Goal: Information Seeking & Learning: Learn about a topic

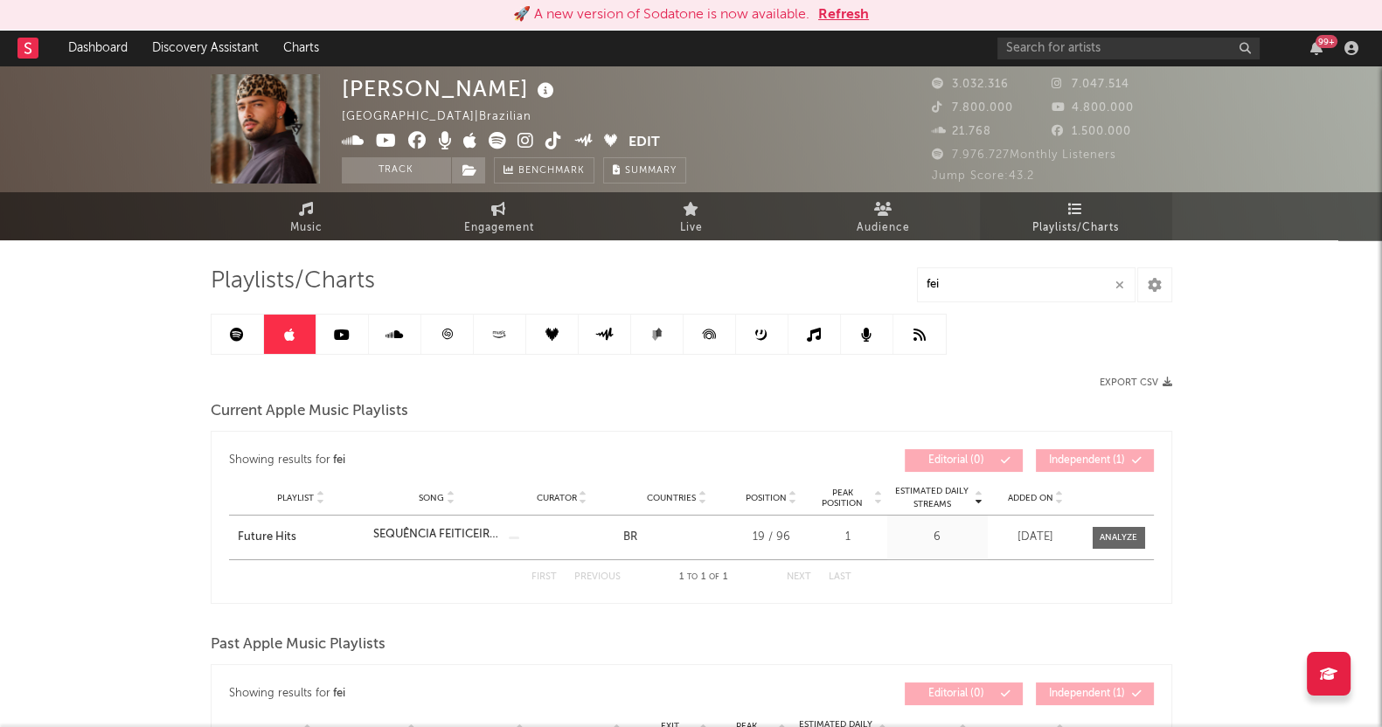
click at [1121, 229] on link "Playlists/Charts" at bounding box center [1076, 216] width 192 height 48
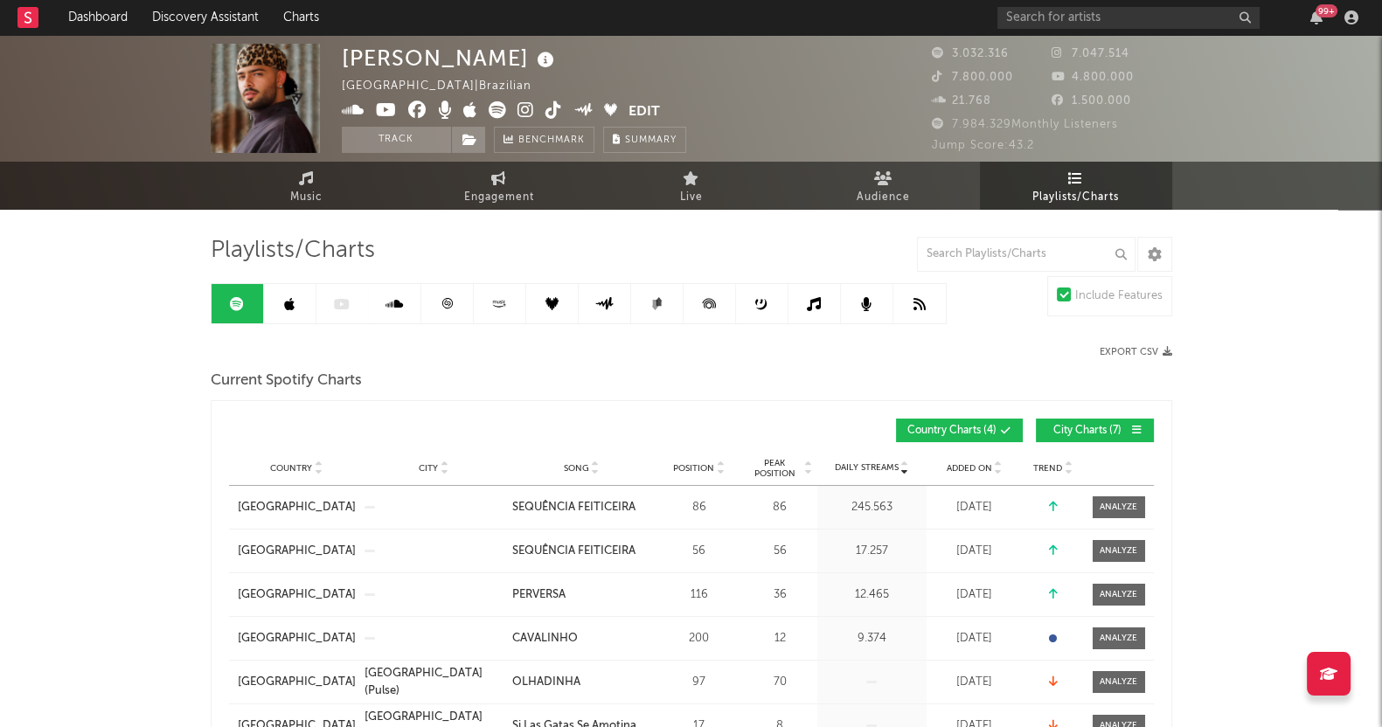
click at [456, 308] on link at bounding box center [447, 303] width 52 height 39
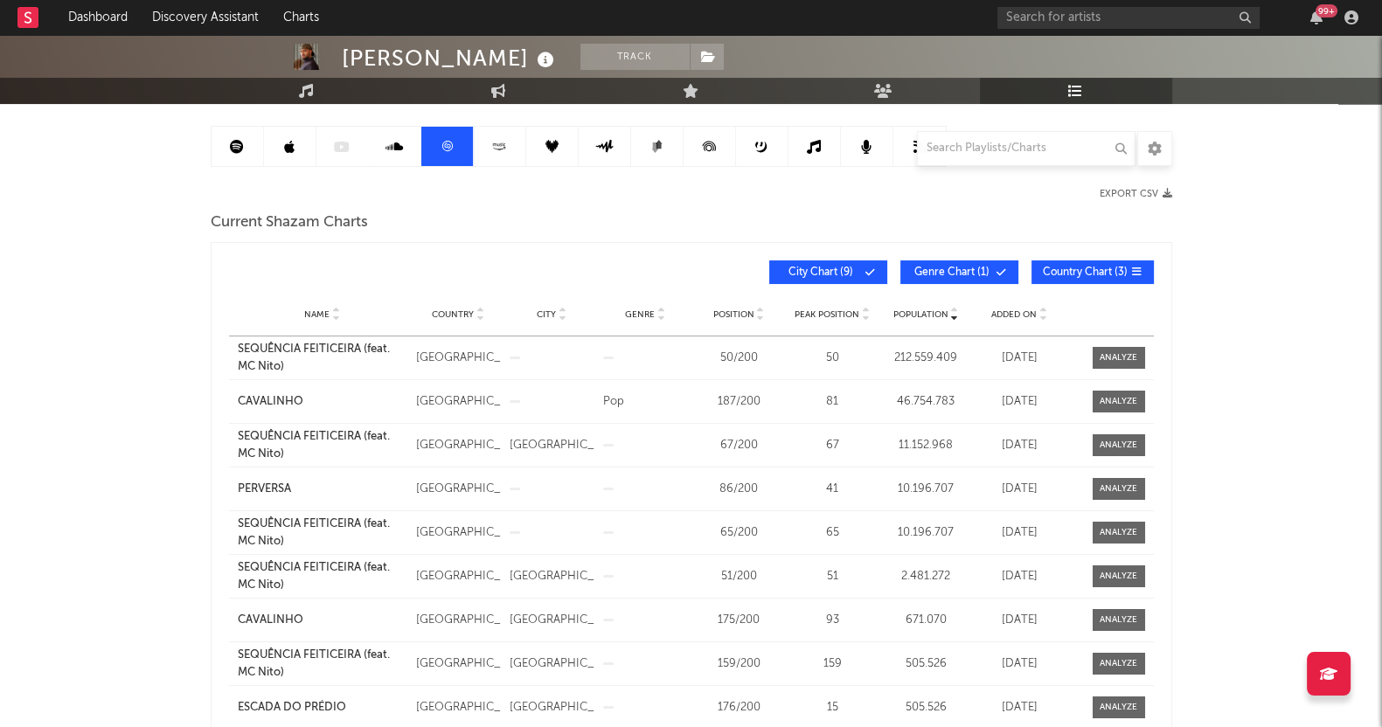
scroll to position [108, 0]
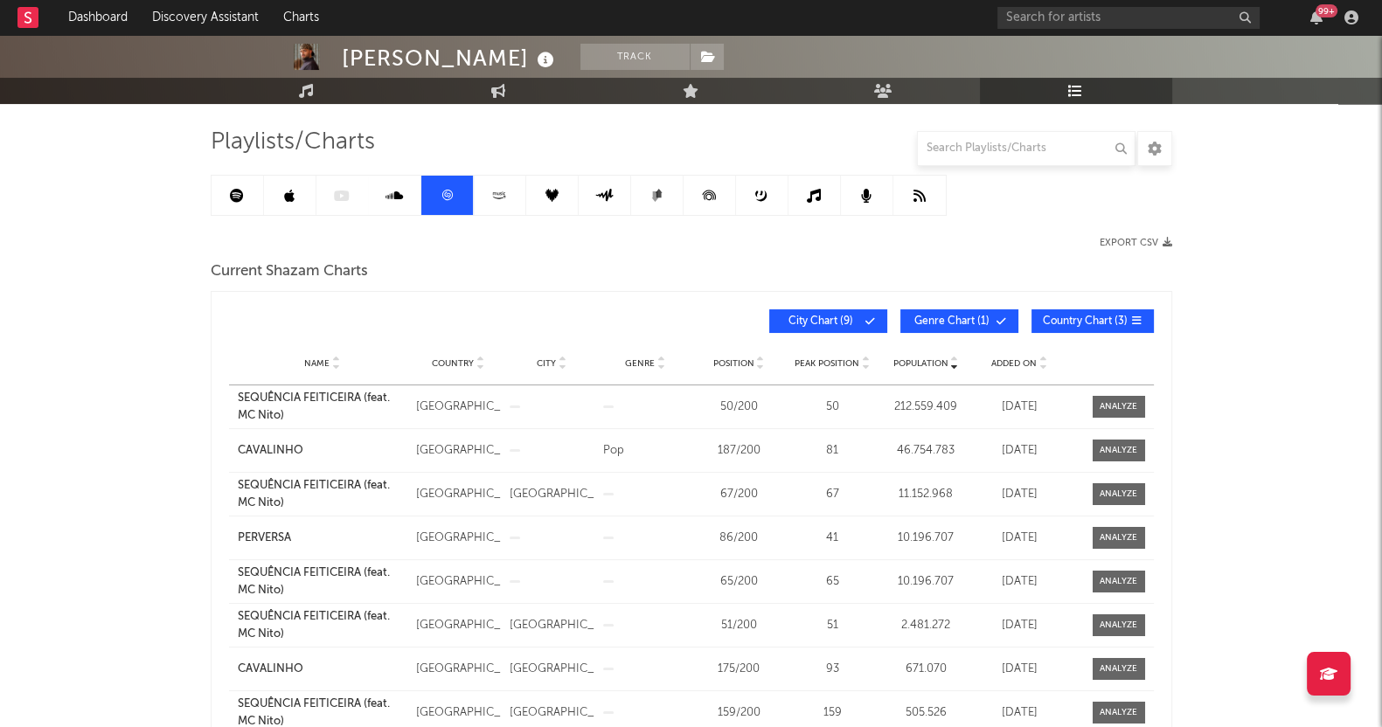
click at [1009, 364] on span "Added On" at bounding box center [1013, 363] width 45 height 10
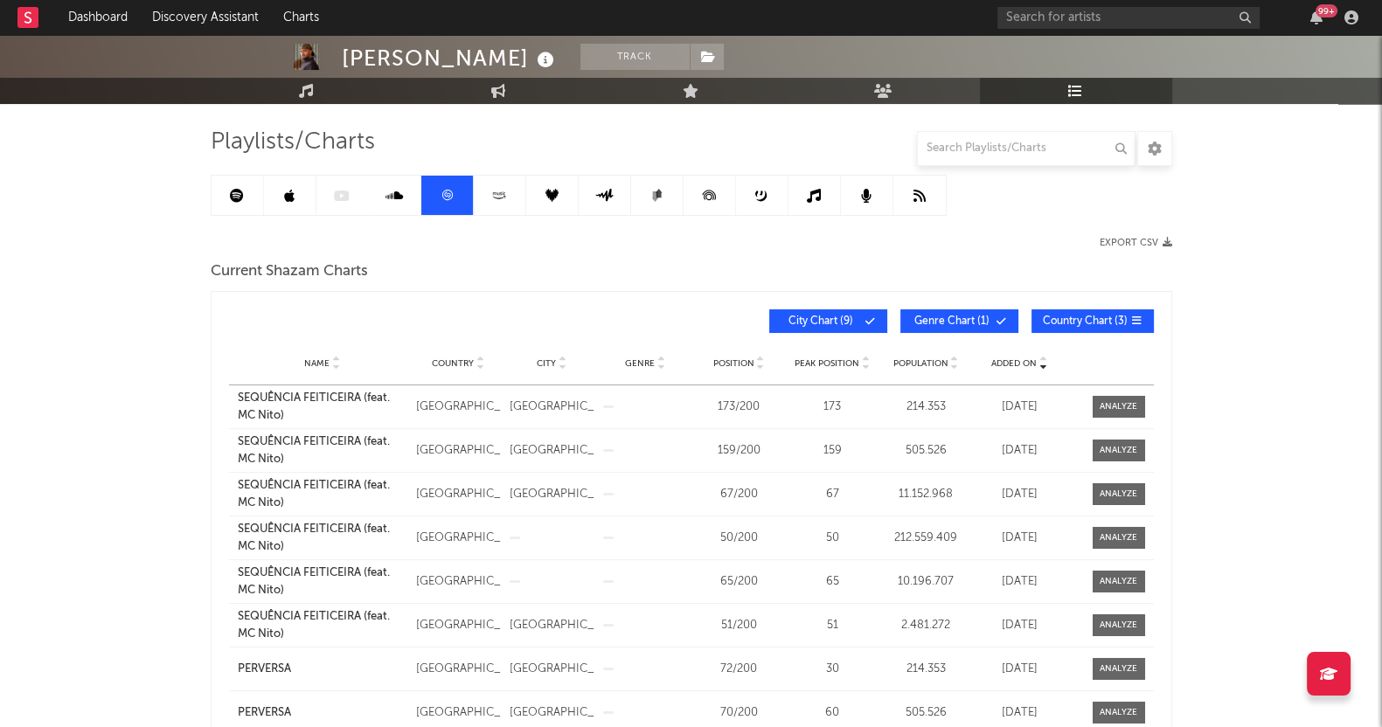
click at [1112, 400] on div at bounding box center [1118, 406] width 38 height 13
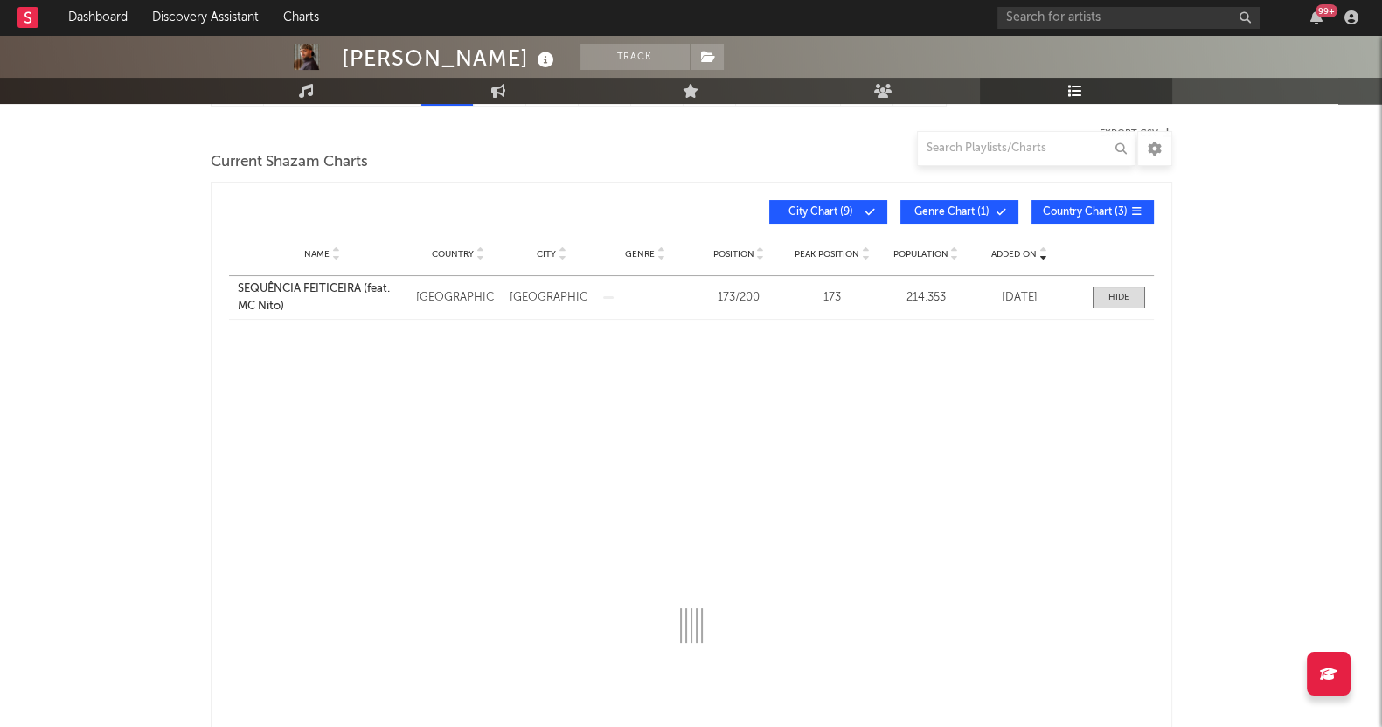
select select "All"
select select "1w"
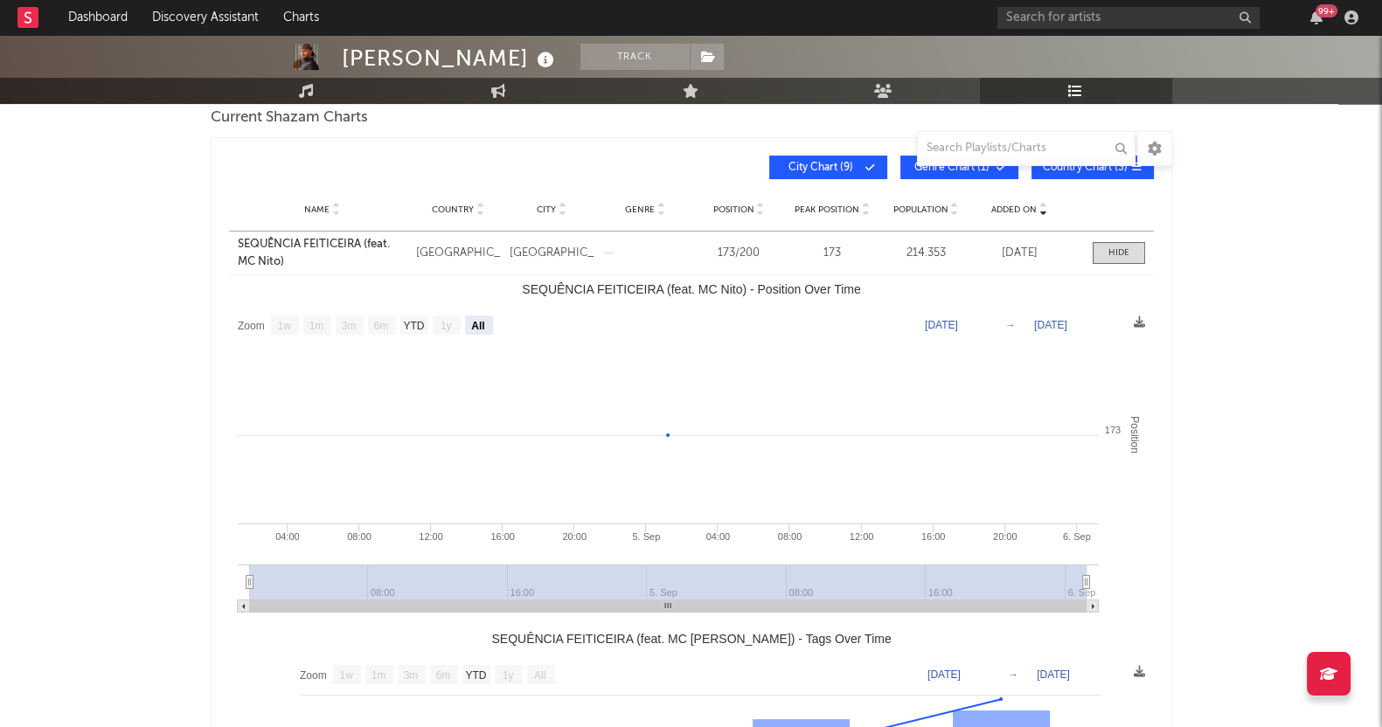
scroll to position [218, 0]
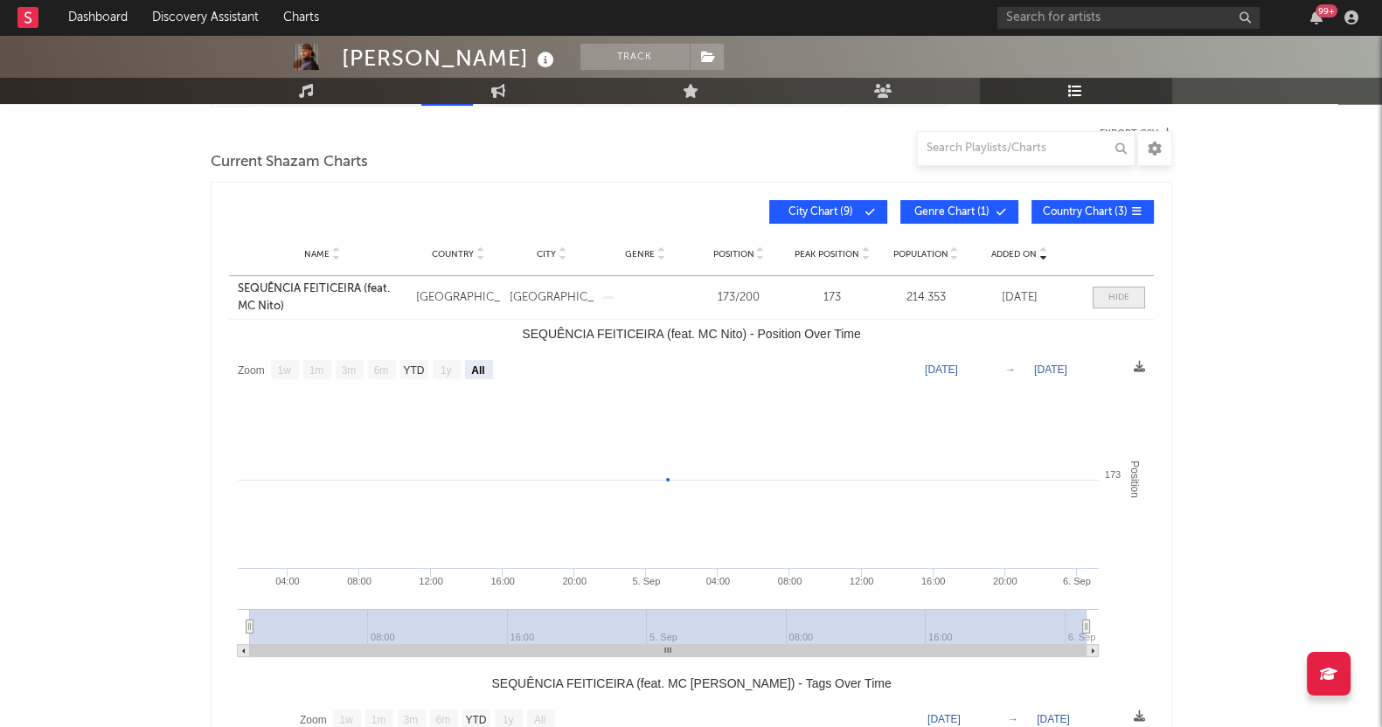
click at [1111, 291] on div at bounding box center [1118, 297] width 21 height 13
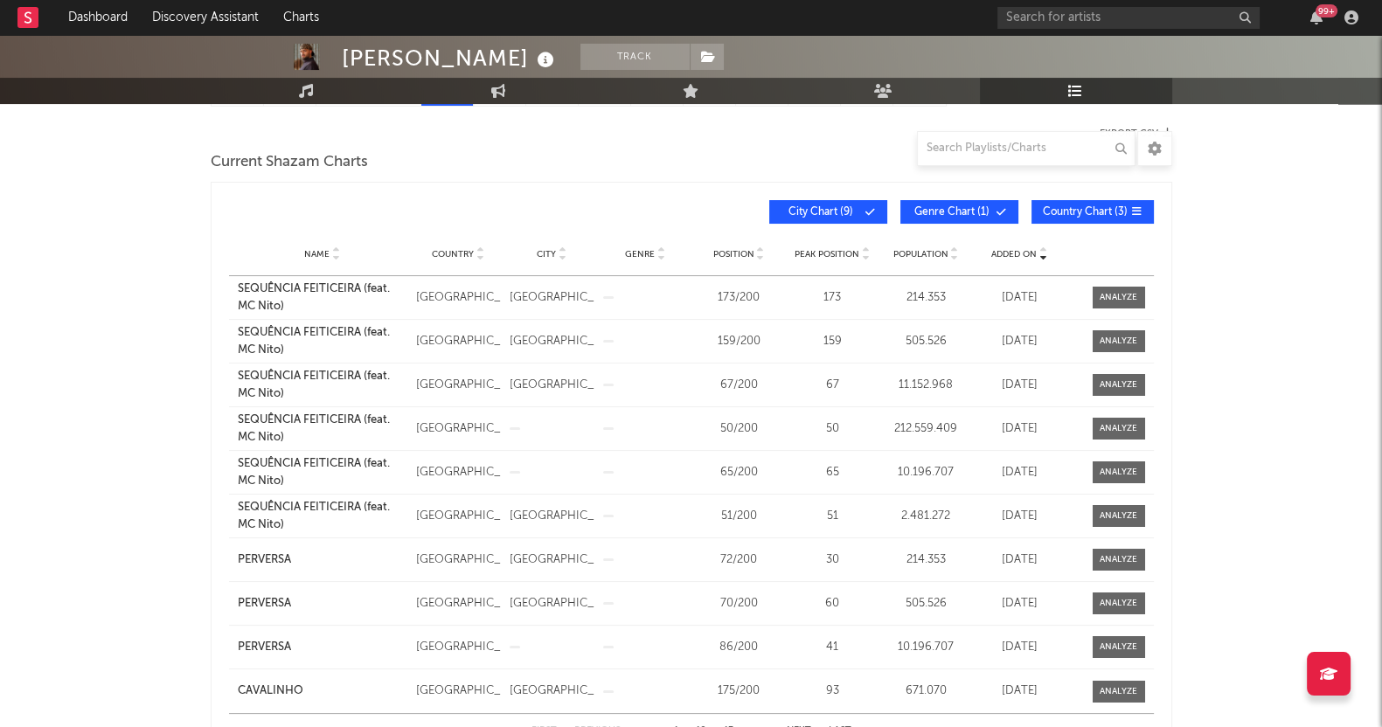
click at [1283, 396] on div "PEDRO SAMPAIO Track Brazil | Brazilian Edit Track Benchmark Summary 3.032.316 7…" at bounding box center [691, 658] width 1382 height 1682
click at [1099, 335] on div at bounding box center [1118, 341] width 38 height 13
select select "1w"
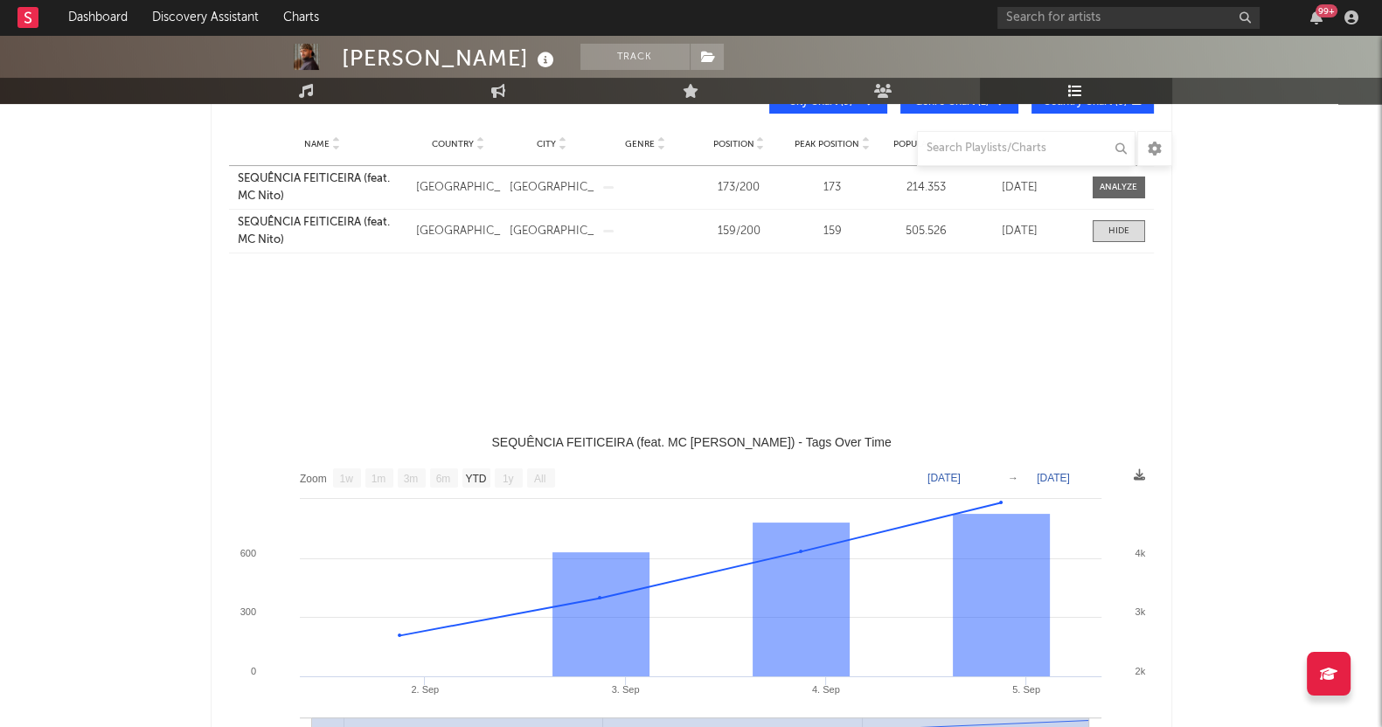
select select "All"
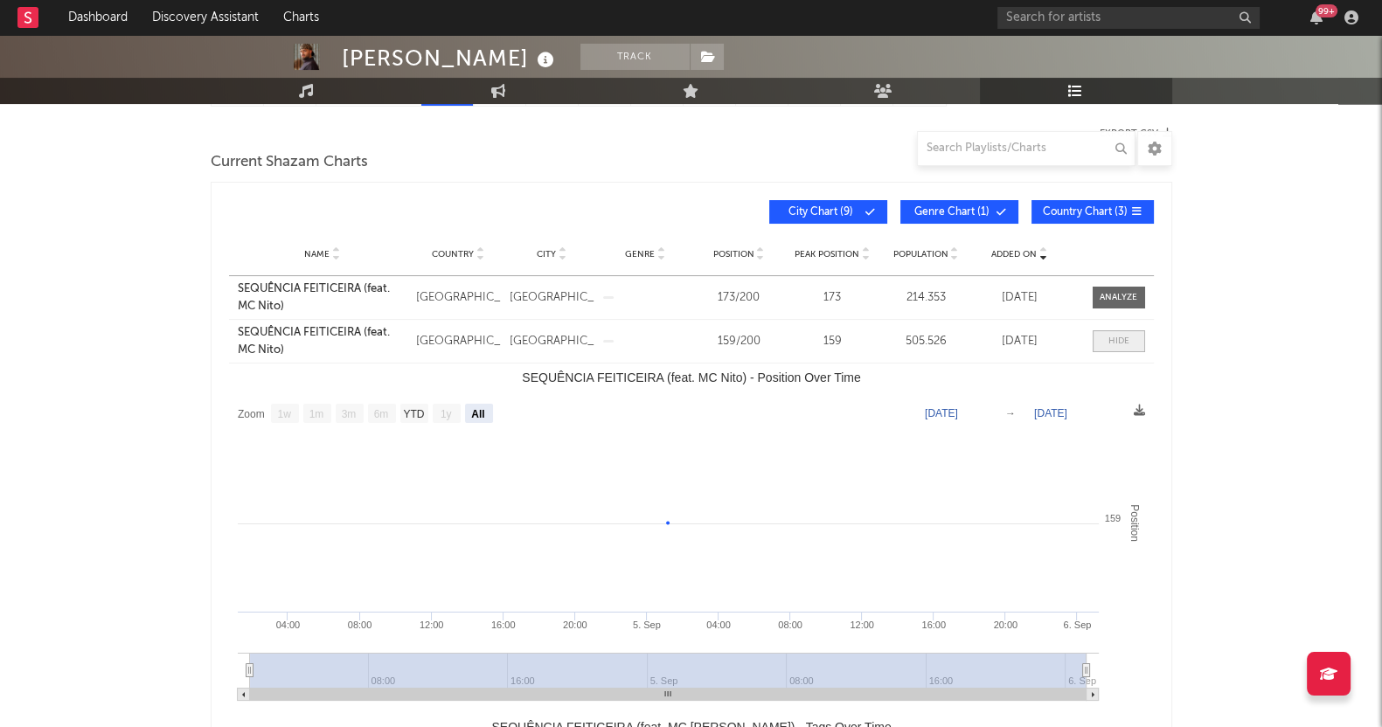
click at [1124, 346] on span at bounding box center [1118, 341] width 52 height 22
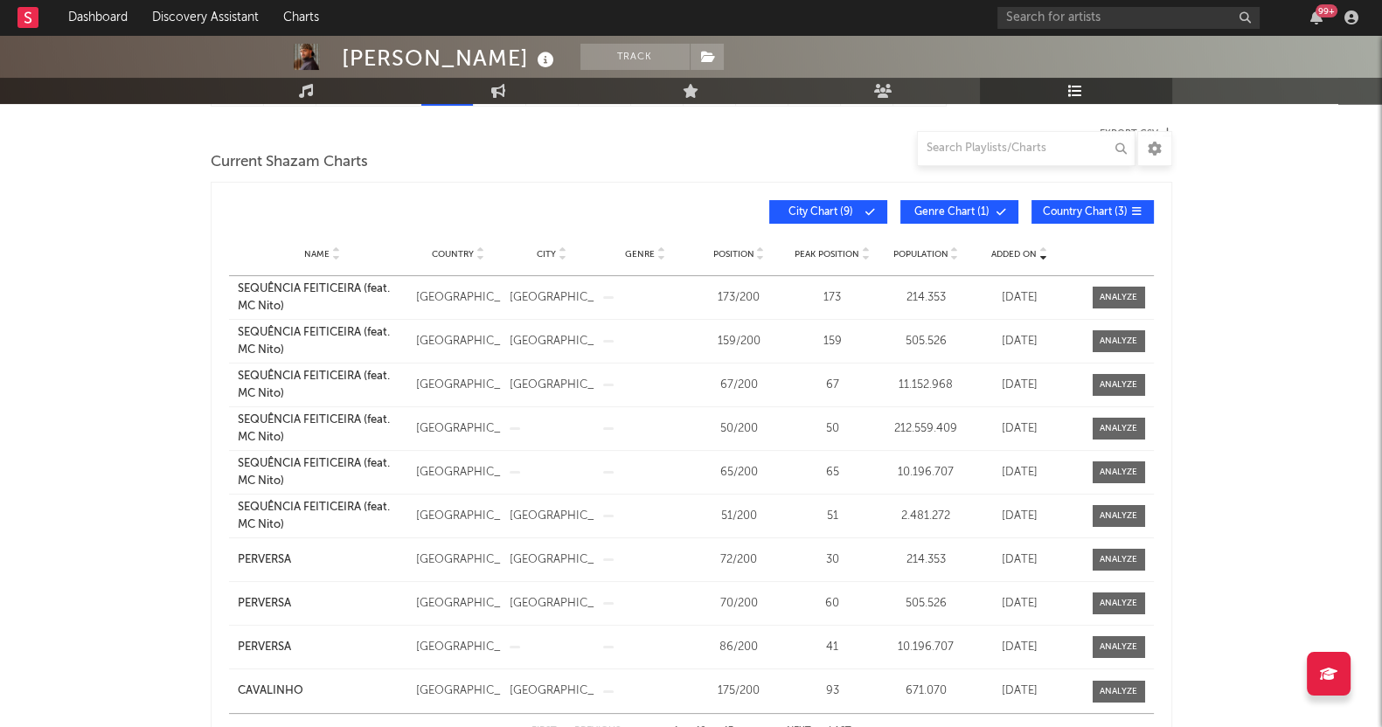
click at [1254, 417] on div "PEDRO SAMPAIO Track Brazil | Brazilian Edit Track Benchmark Summary 3.032.316 7…" at bounding box center [691, 658] width 1382 height 1682
click at [1145, 390] on div at bounding box center [1109, 385] width 87 height 22
click at [1133, 384] on div at bounding box center [1118, 384] width 38 height 13
select select "1w"
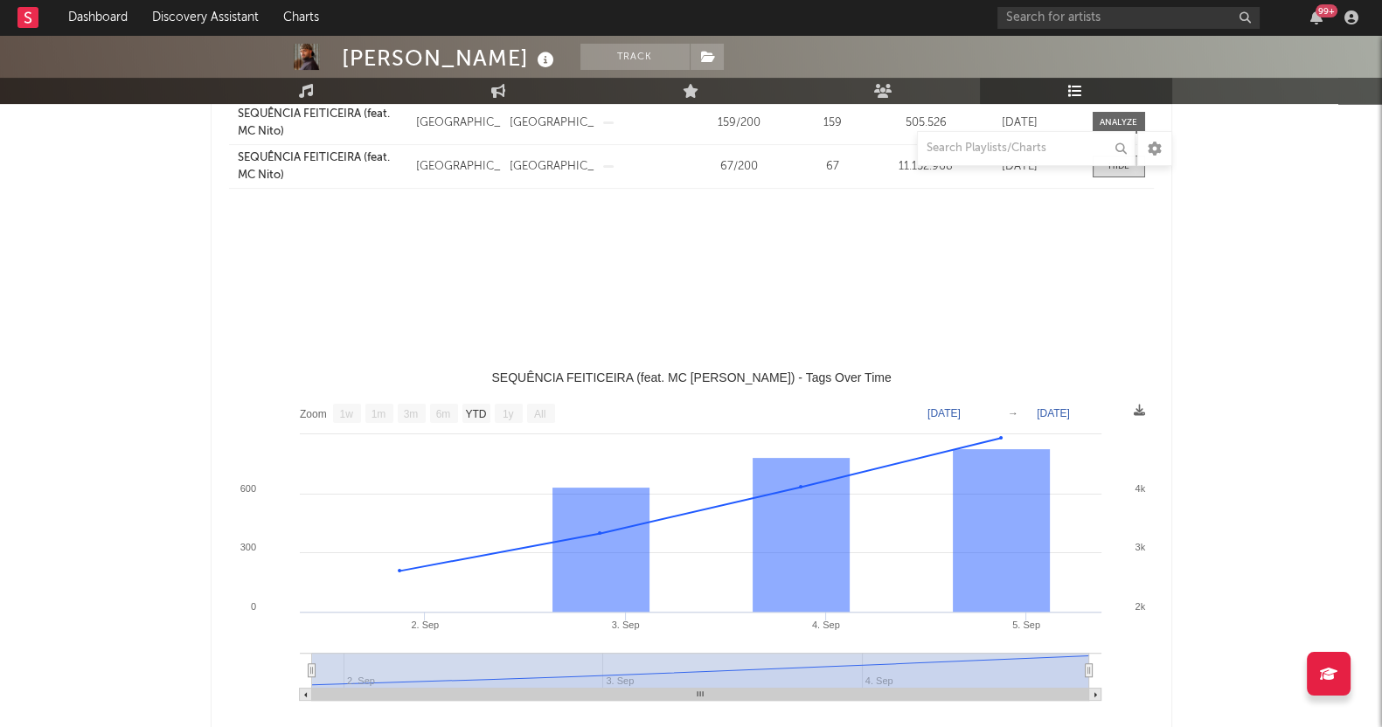
select select "All"
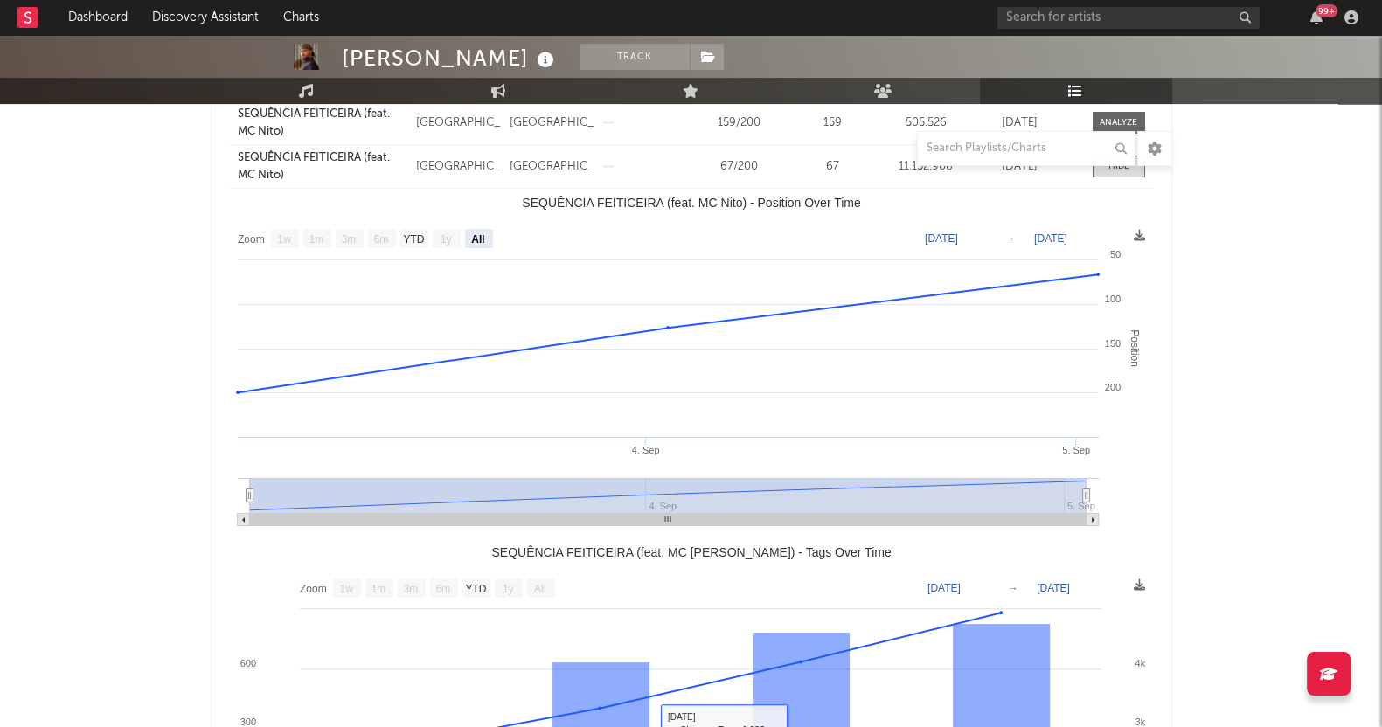
scroll to position [328, 0]
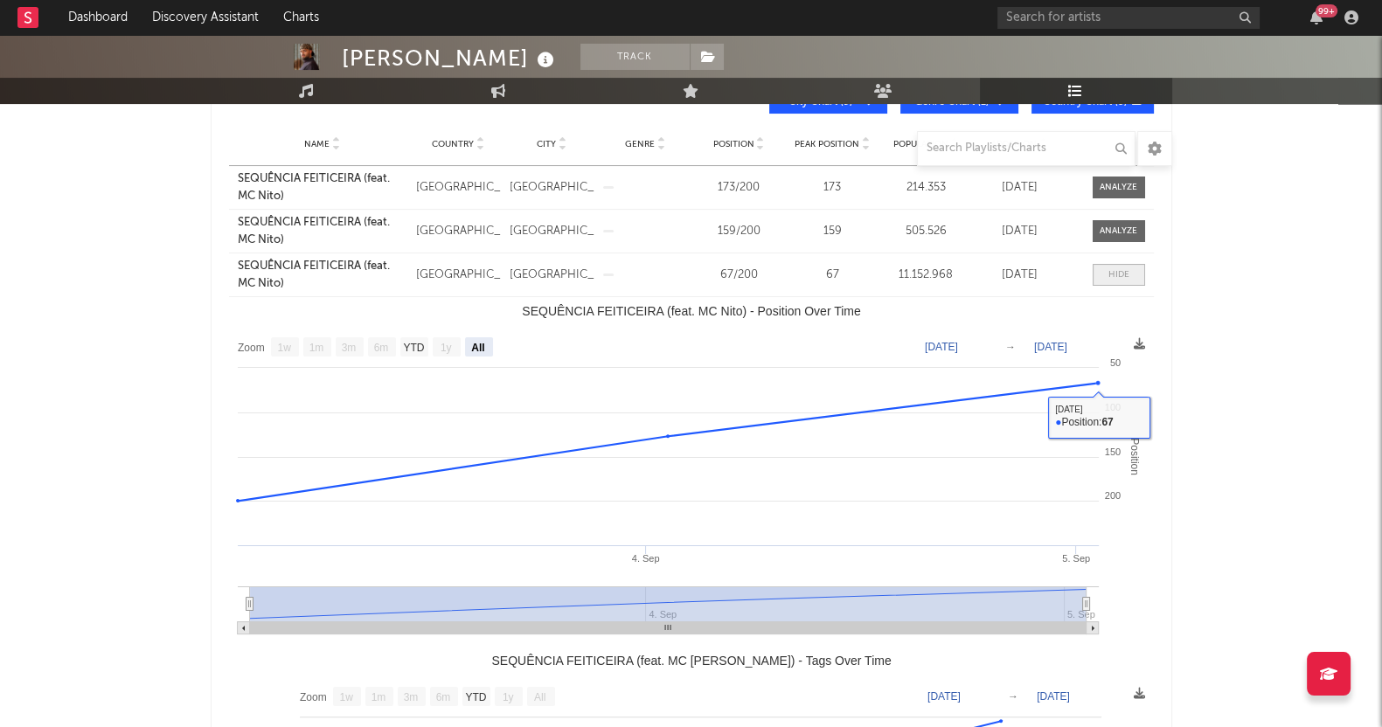
click at [1098, 277] on span at bounding box center [1118, 275] width 52 height 22
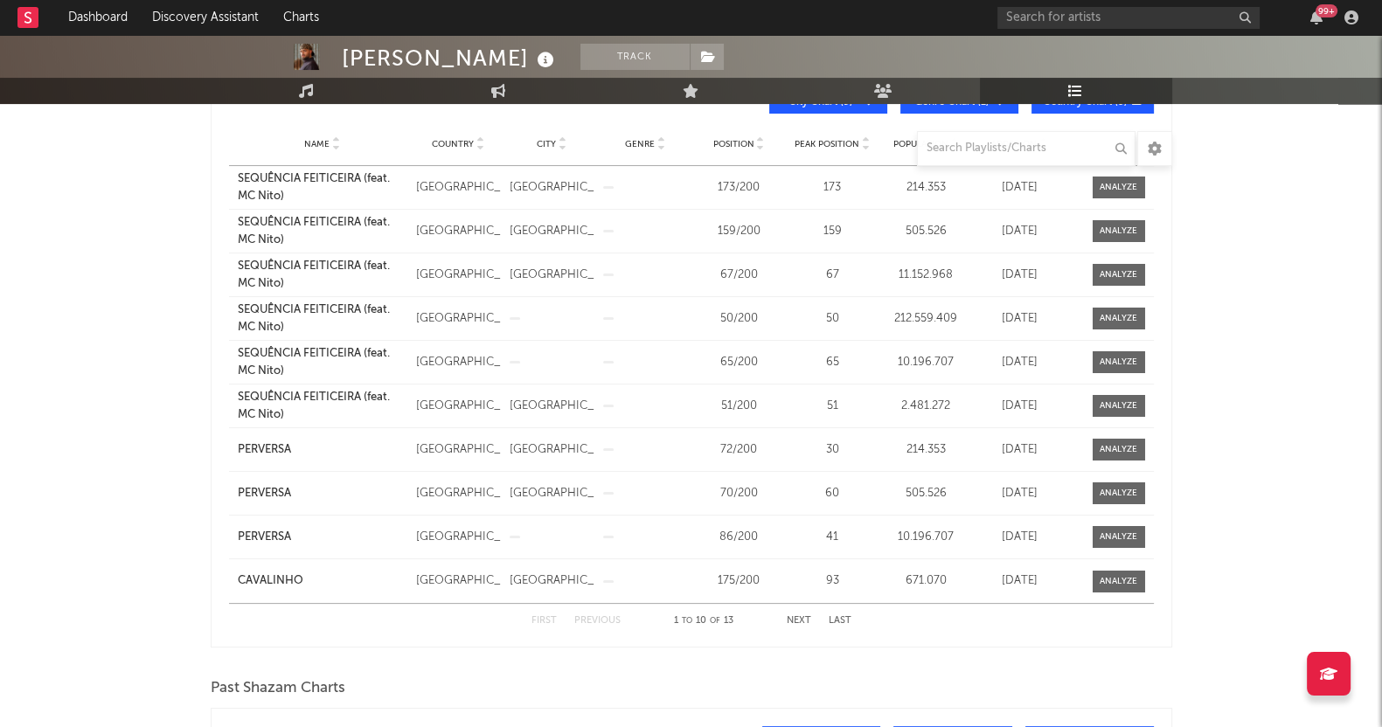
click at [1234, 395] on div "PEDRO SAMPAIO Track Brazil | Brazilian Edit Track Benchmark Summary 3.032.316 7…" at bounding box center [691, 548] width 1382 height 1682
click at [1293, 349] on div "PEDRO SAMPAIO Track Brazil | Brazilian Edit Track Benchmark Summary 3.032.316 7…" at bounding box center [691, 548] width 1382 height 1682
click at [1122, 268] on div at bounding box center [1118, 274] width 38 height 13
select select "All"
select select "1w"
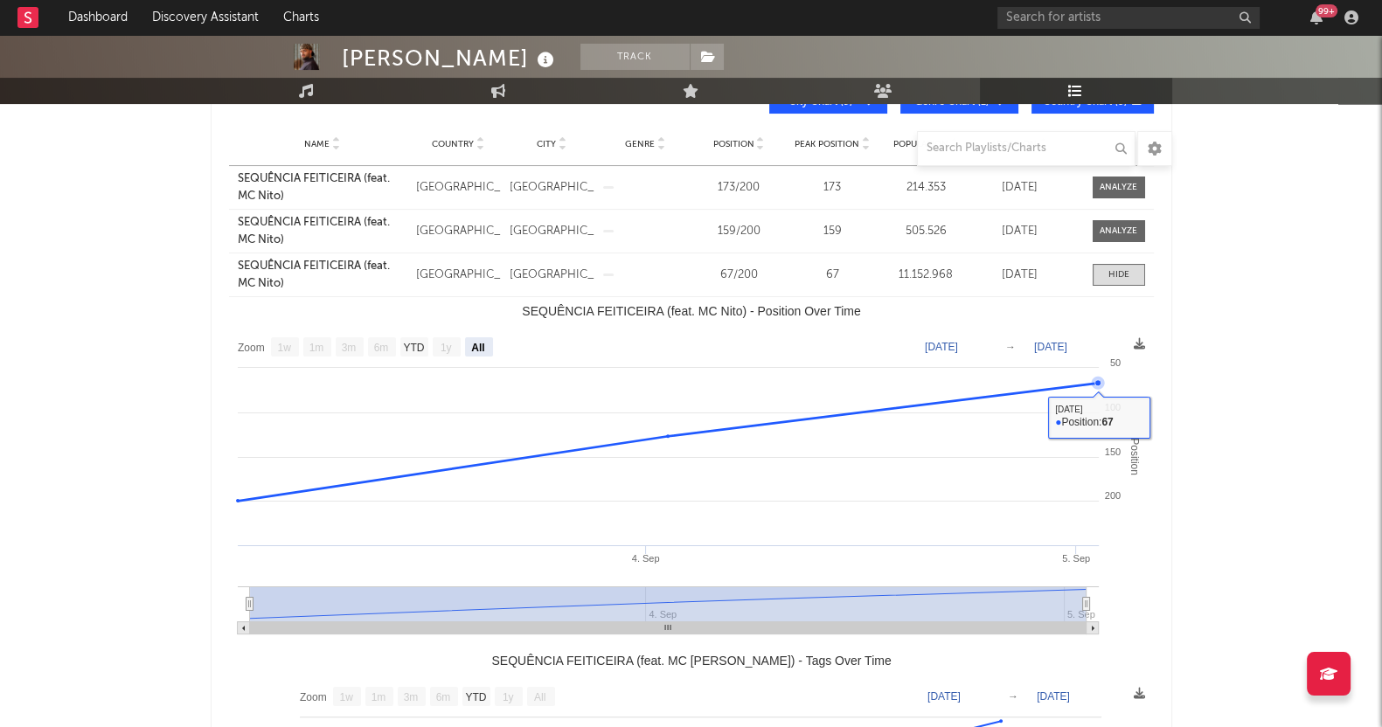
click at [1117, 279] on span at bounding box center [1118, 275] width 52 height 22
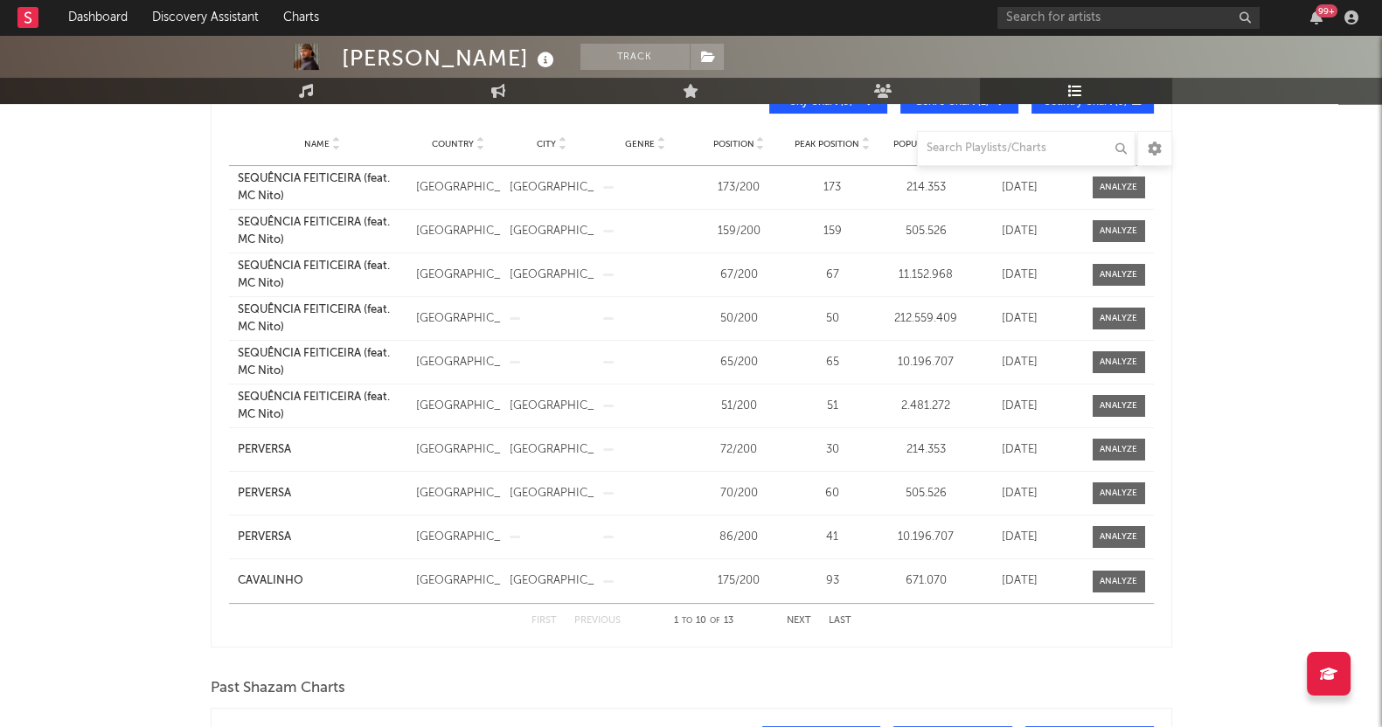
click at [1241, 406] on div "PEDRO SAMPAIO Track Brazil | Brazilian Edit Track Benchmark Summary 3.032.316 7…" at bounding box center [691, 548] width 1382 height 1682
click at [1113, 321] on div at bounding box center [1118, 318] width 38 height 13
select select "1w"
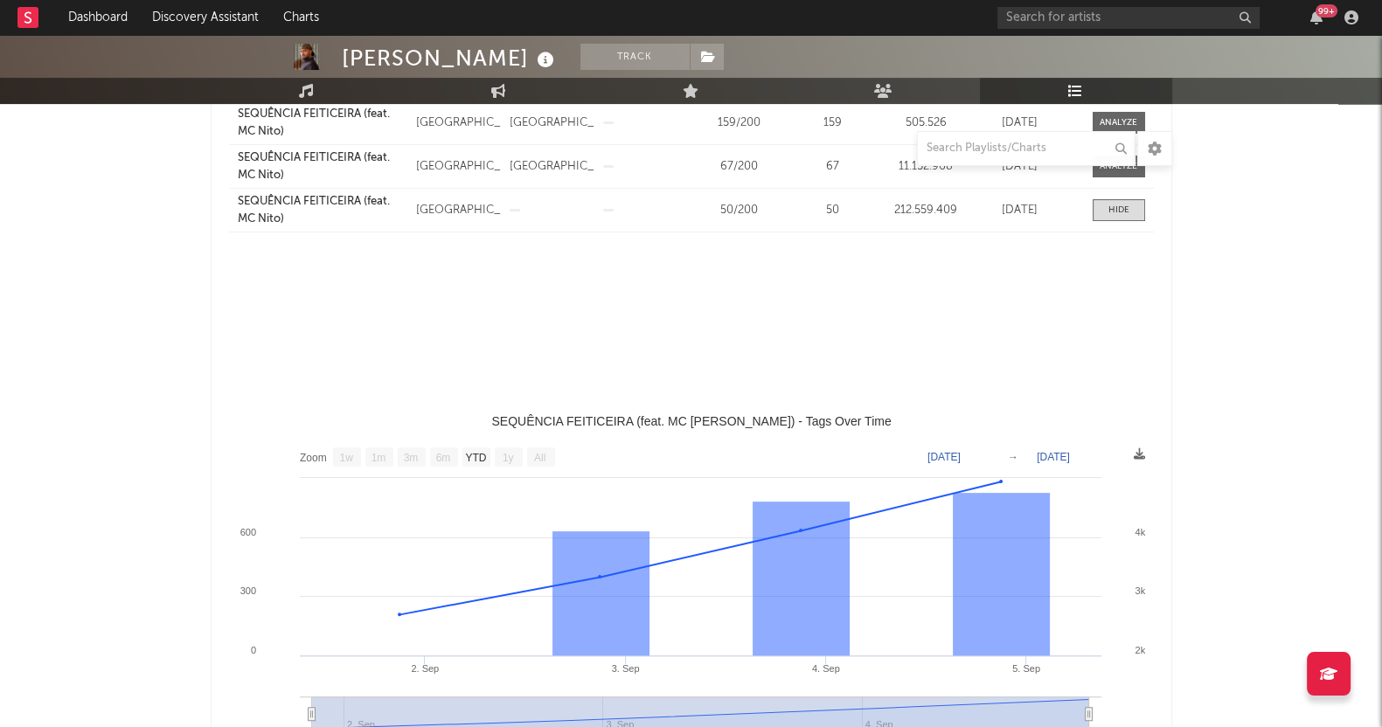
select select "All"
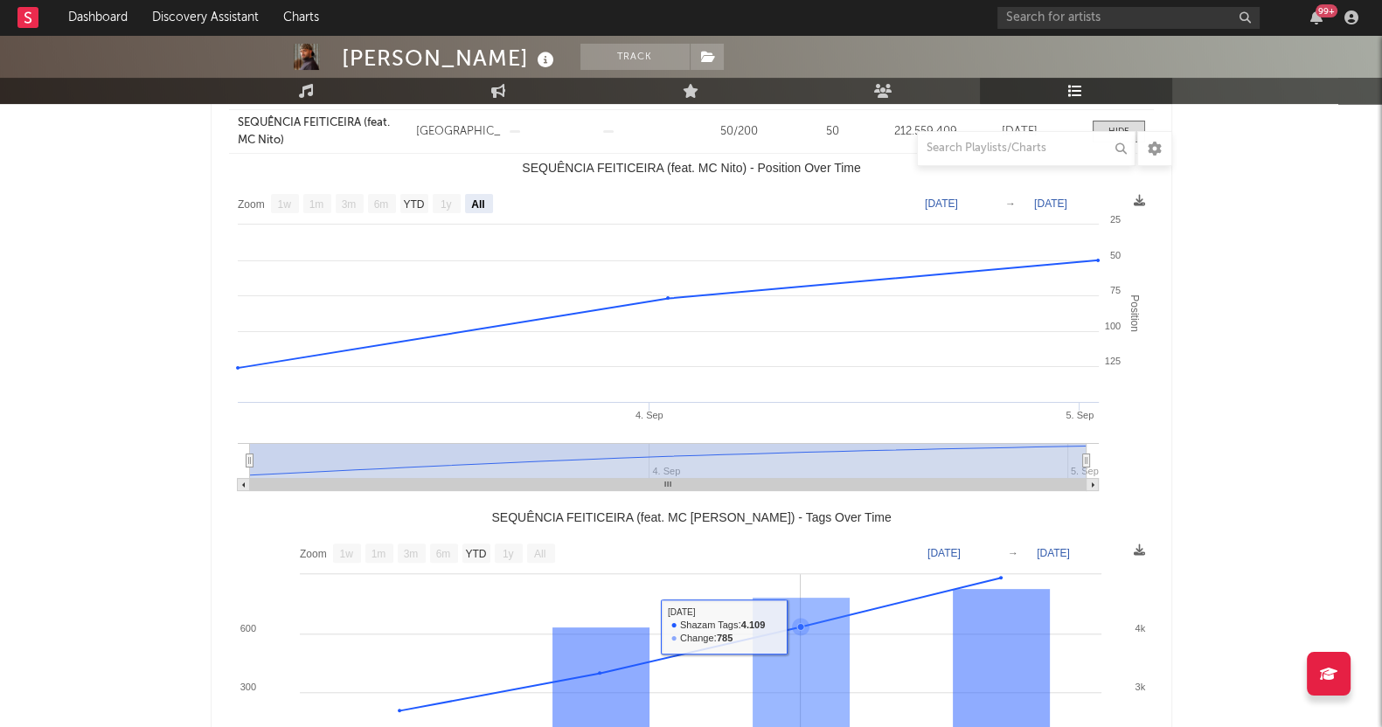
scroll to position [436, 0]
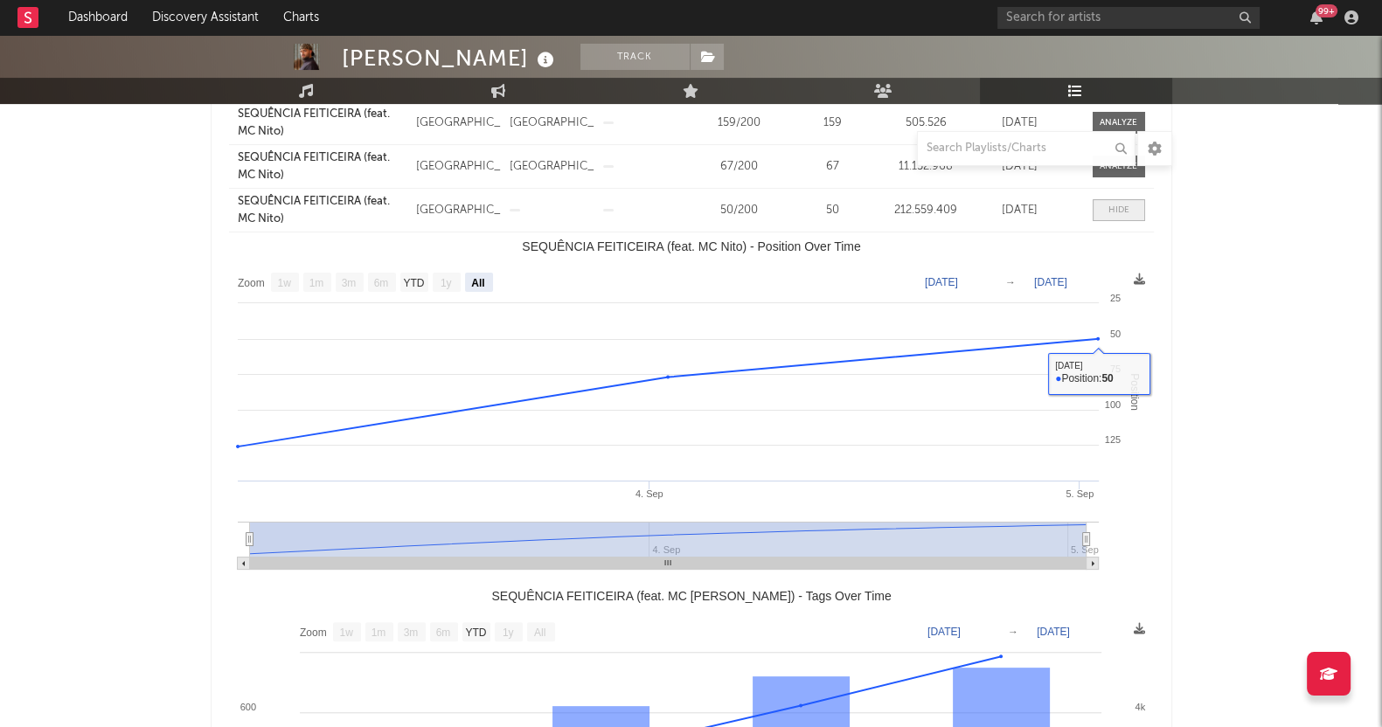
click at [1110, 212] on div at bounding box center [1118, 210] width 21 height 13
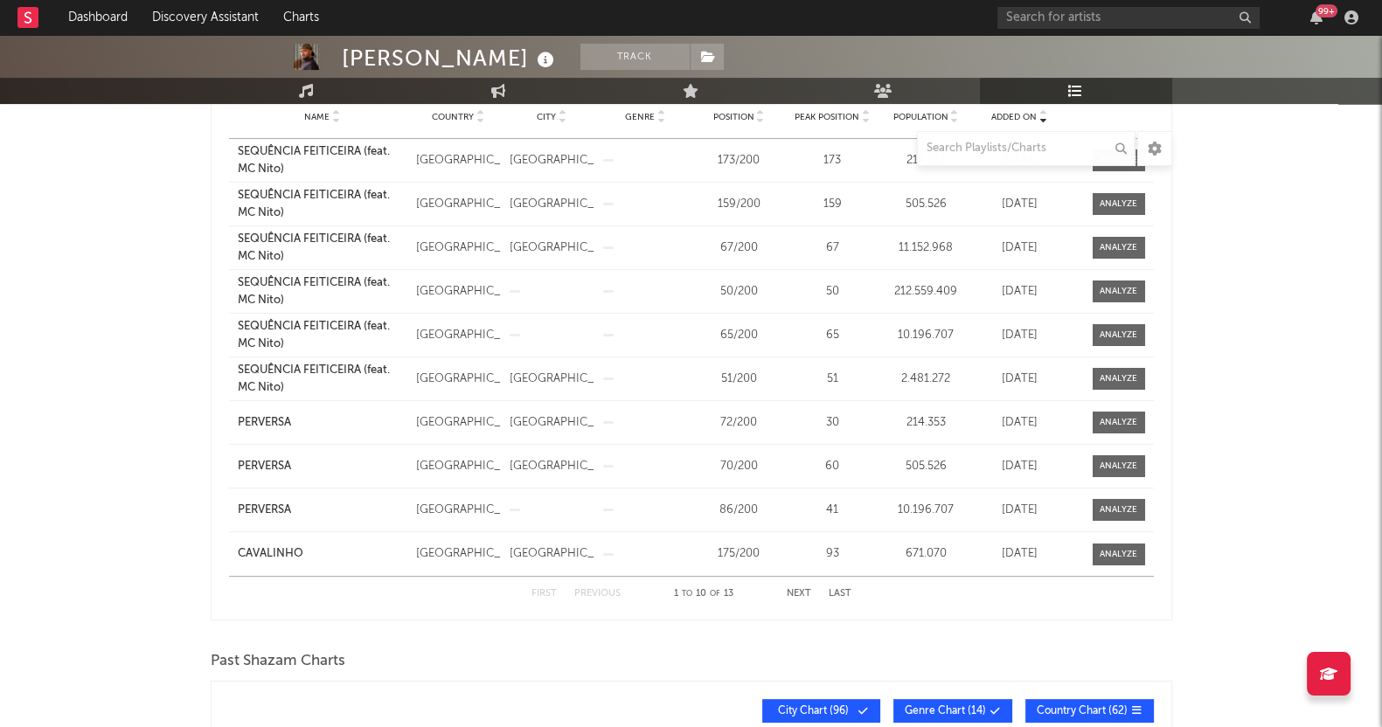
scroll to position [328, 0]
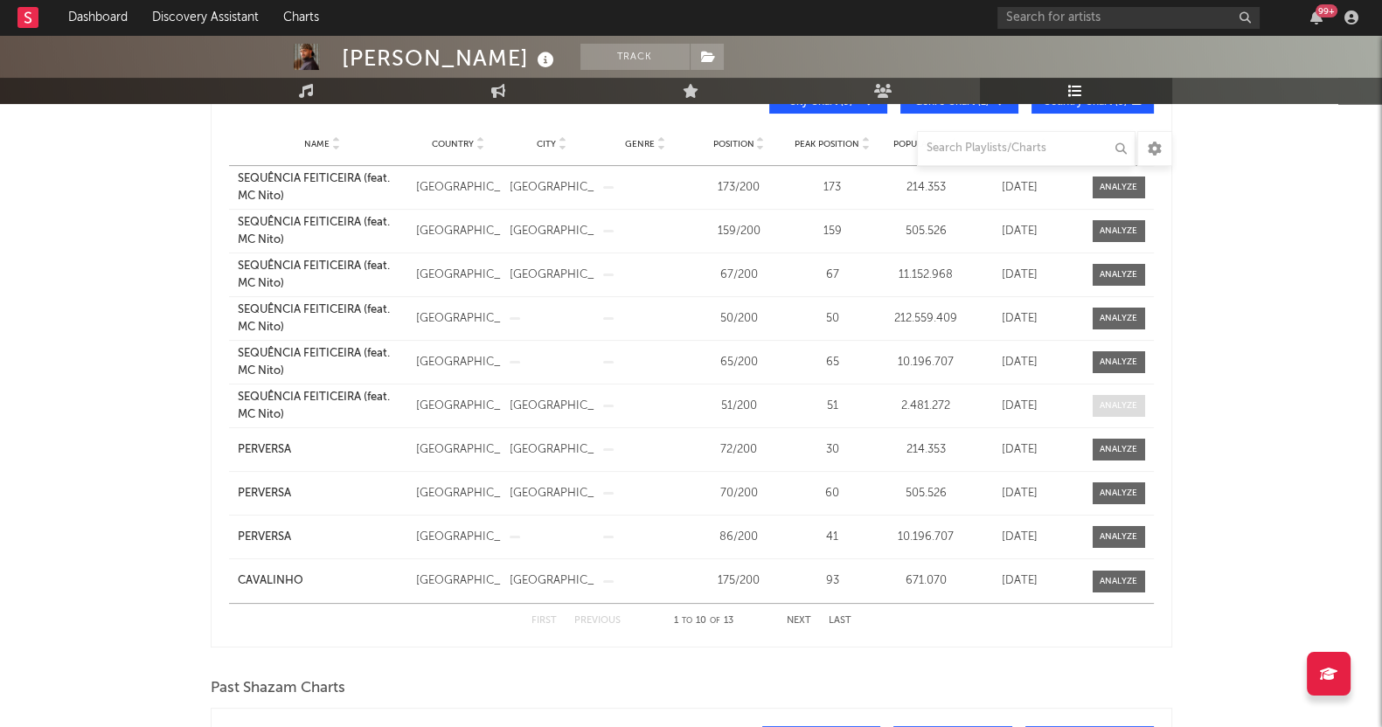
click at [1120, 408] on div at bounding box center [1118, 405] width 38 height 13
select select "1w"
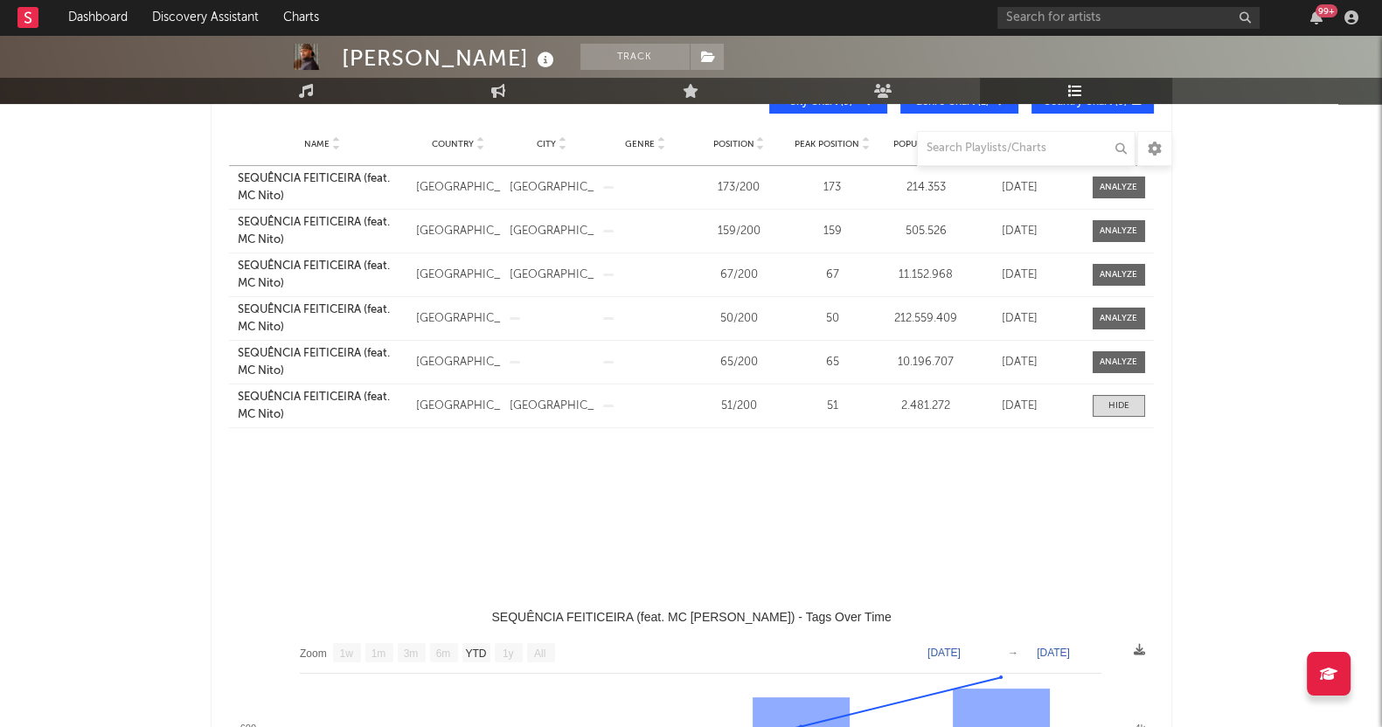
select select "All"
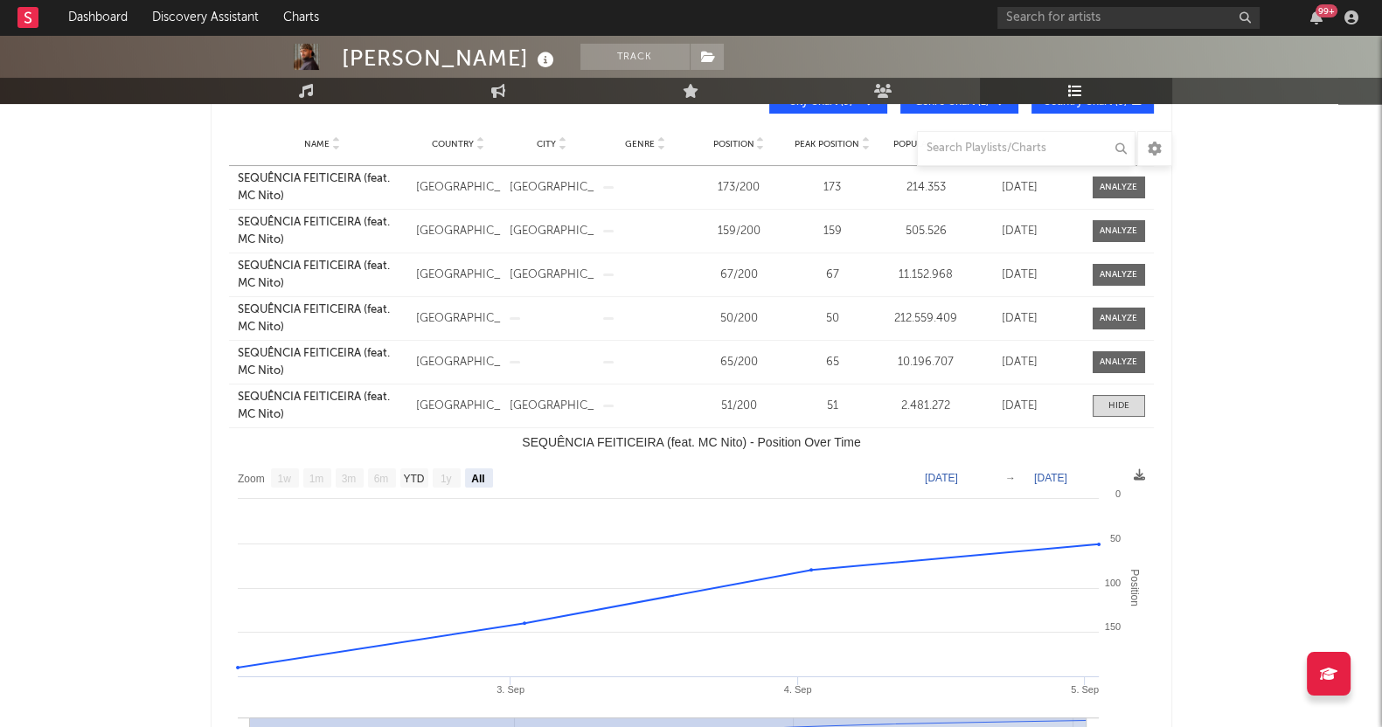
click at [1124, 402] on div at bounding box center [1118, 405] width 21 height 13
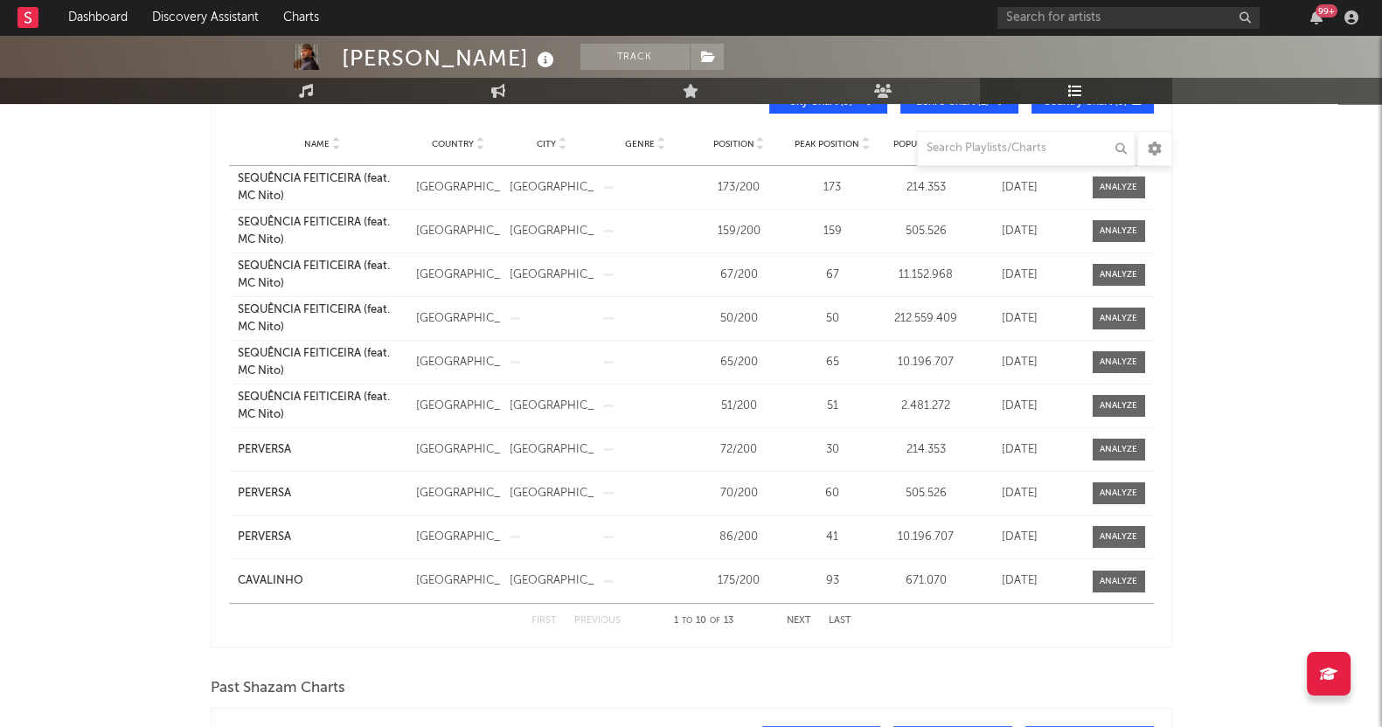
click at [119, 540] on div "PEDRO SAMPAIO Track Brazil | Brazilian Edit Track Benchmark Summary 3.032.316 7…" at bounding box center [691, 548] width 1382 height 1682
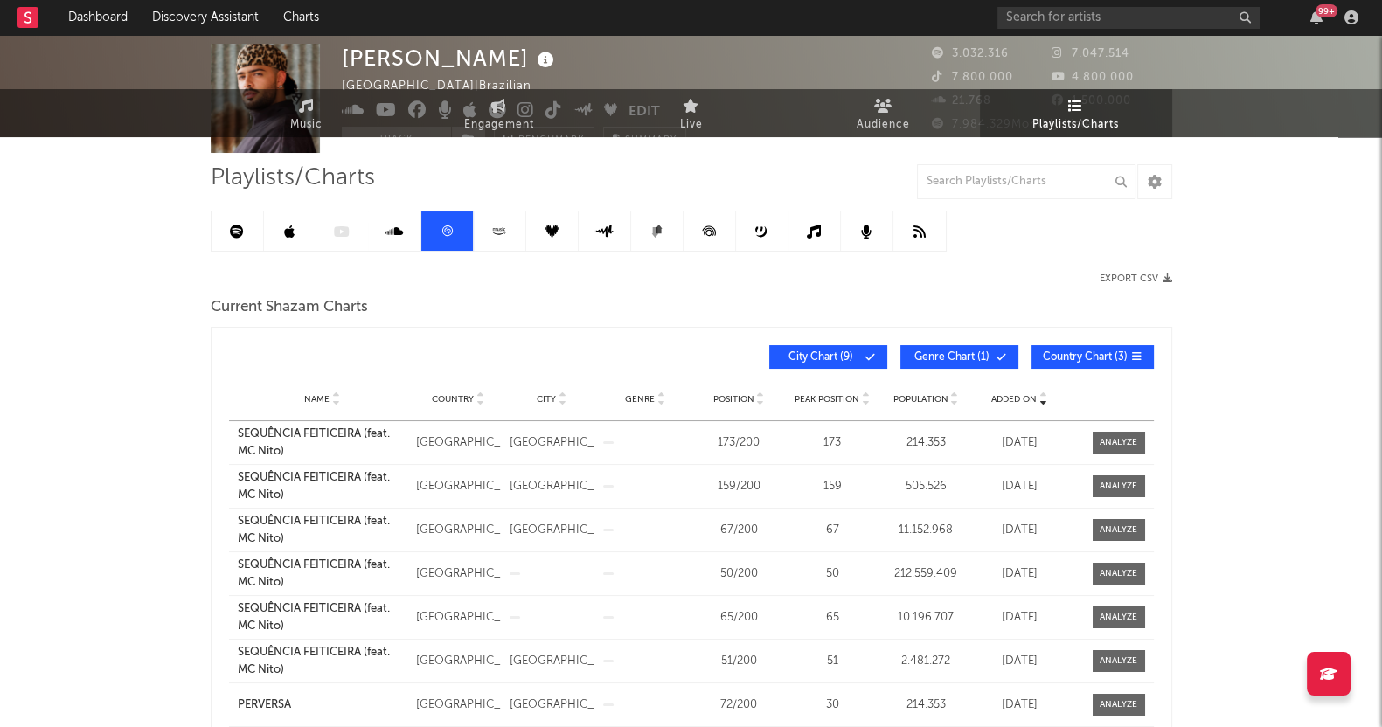
scroll to position [0, 0]
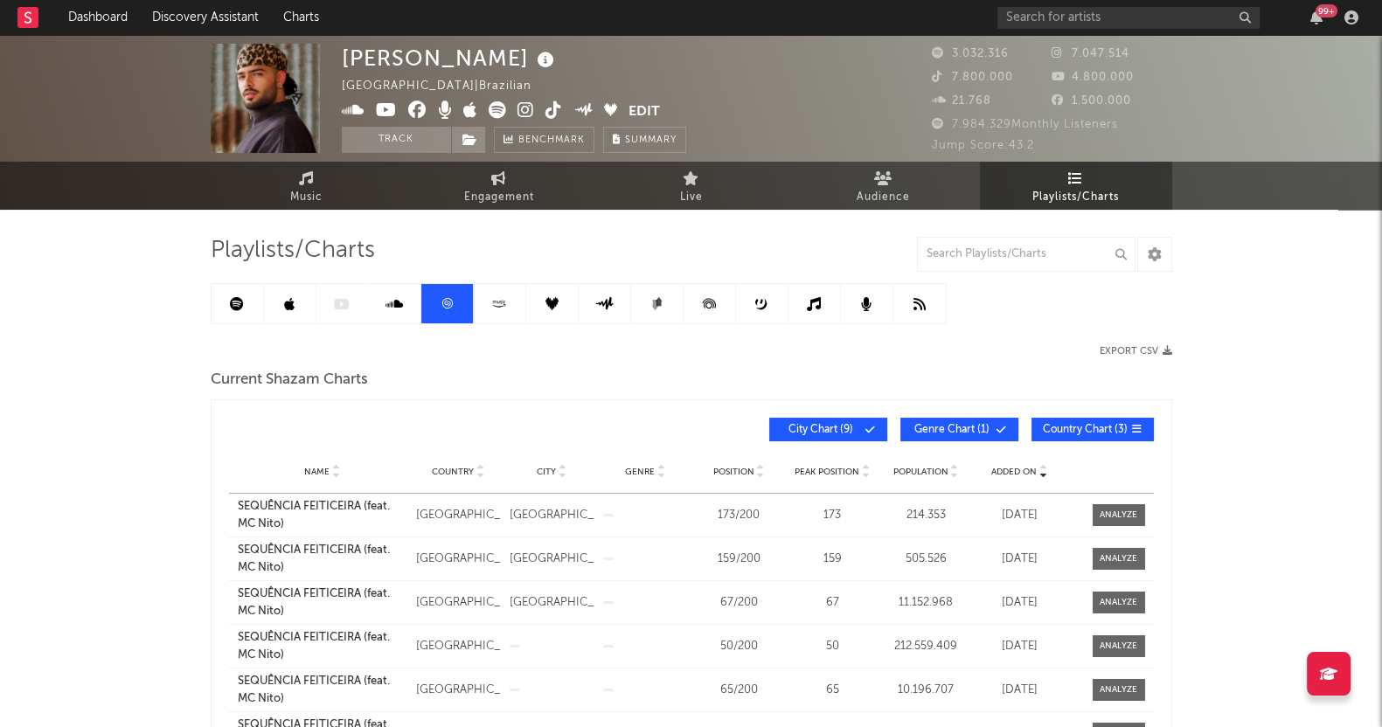
click at [517, 303] on link at bounding box center [500, 303] width 52 height 39
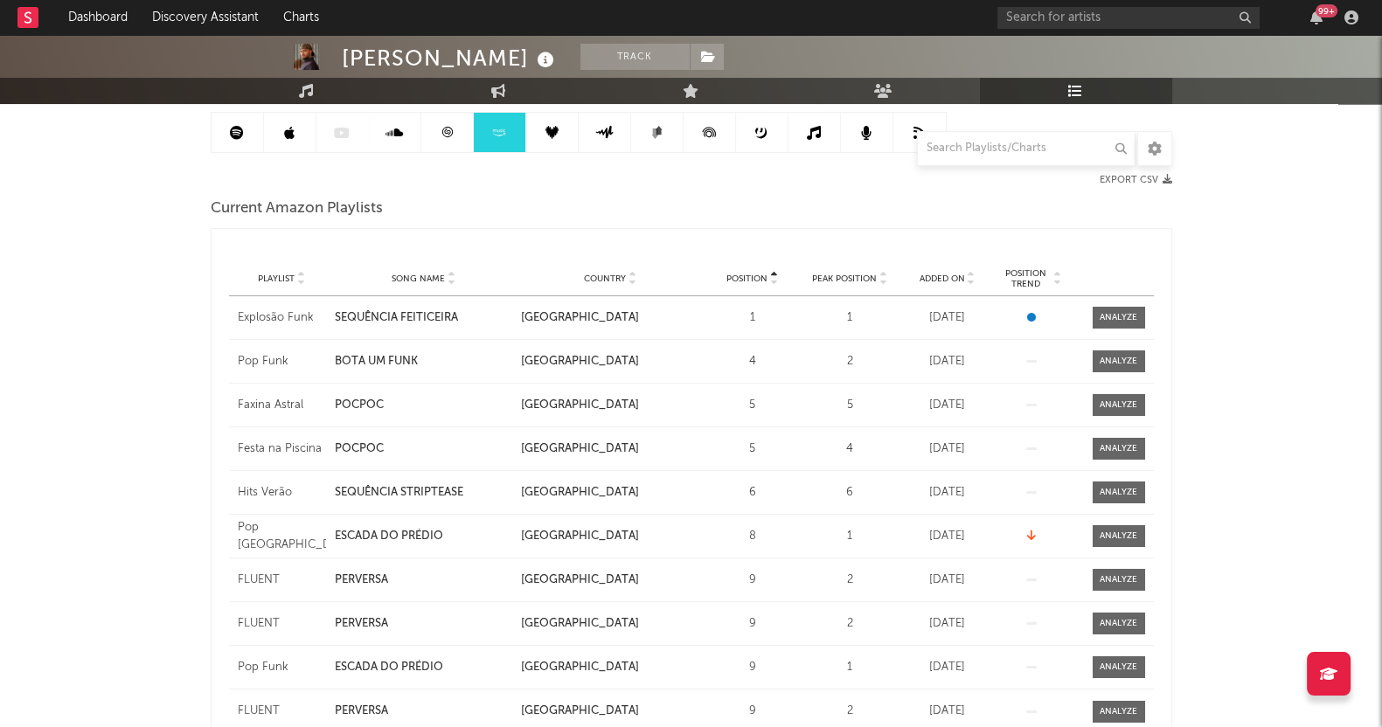
scroll to position [61, 0]
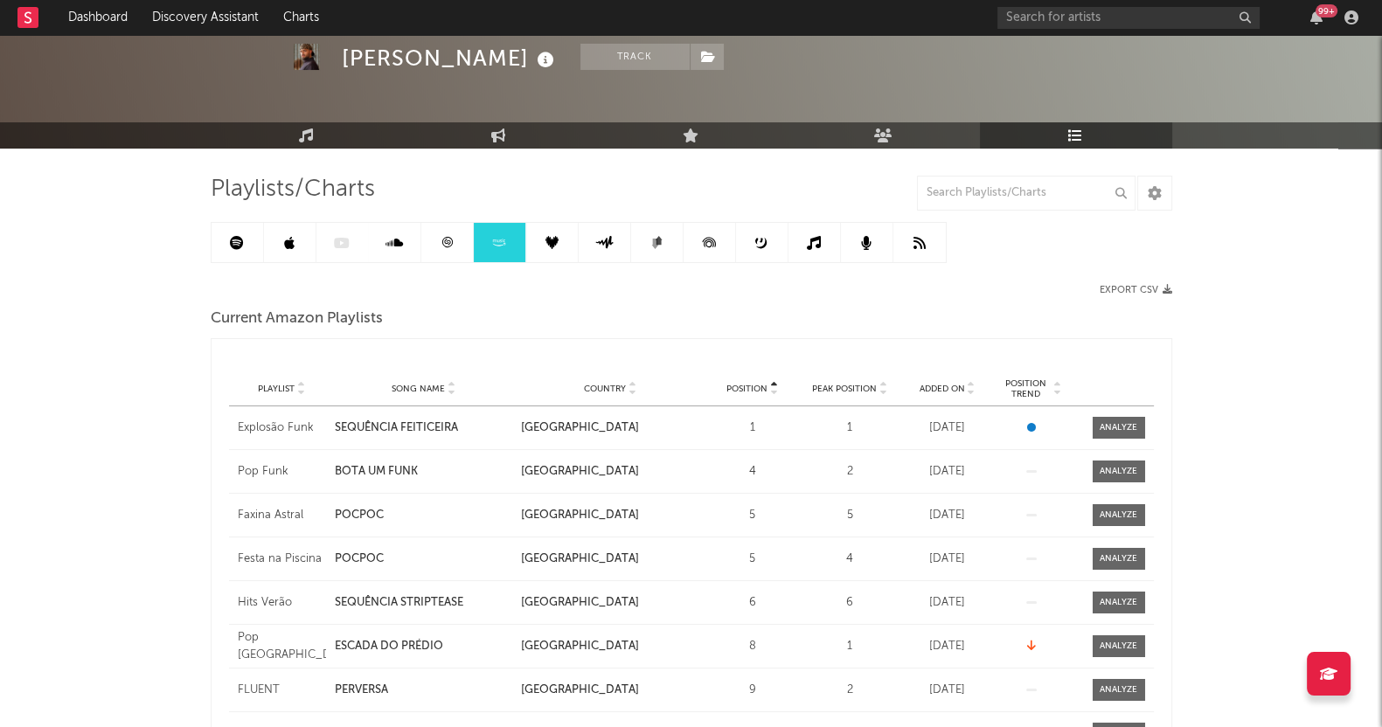
click at [544, 231] on link at bounding box center [552, 242] width 52 height 39
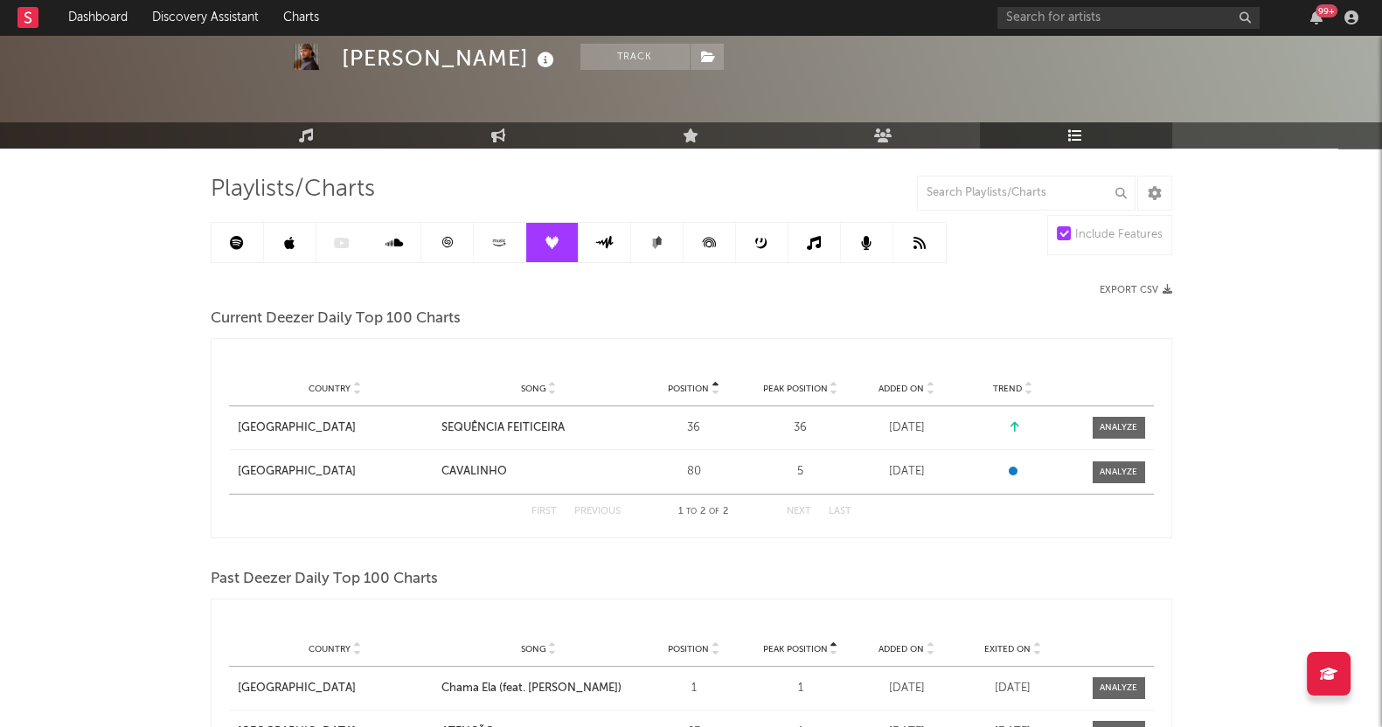
click at [1210, 507] on div "PEDRO SAMPAIO Track Brazil | Brazilian Edit Track Benchmark Summary 3.032.316 7…" at bounding box center [691, 613] width 1382 height 1279
click at [1127, 423] on div at bounding box center [1118, 427] width 38 height 13
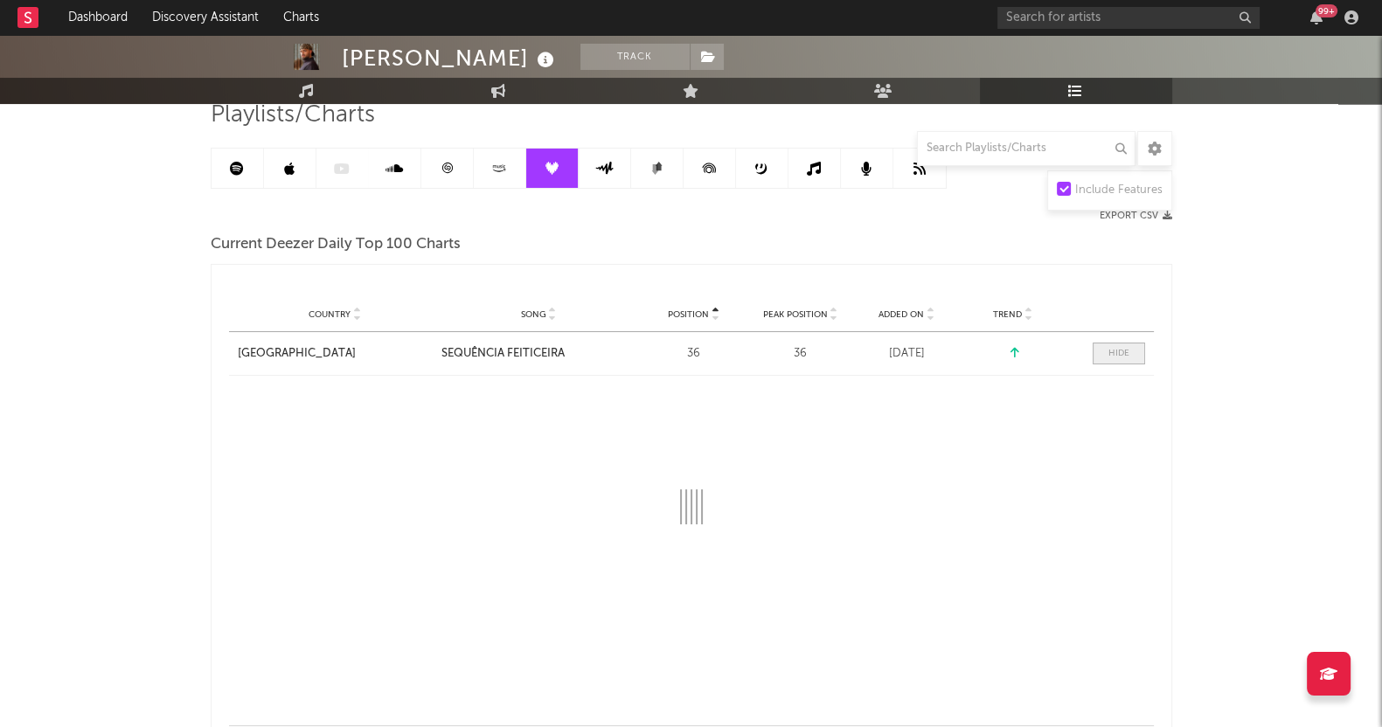
scroll to position [170, 0]
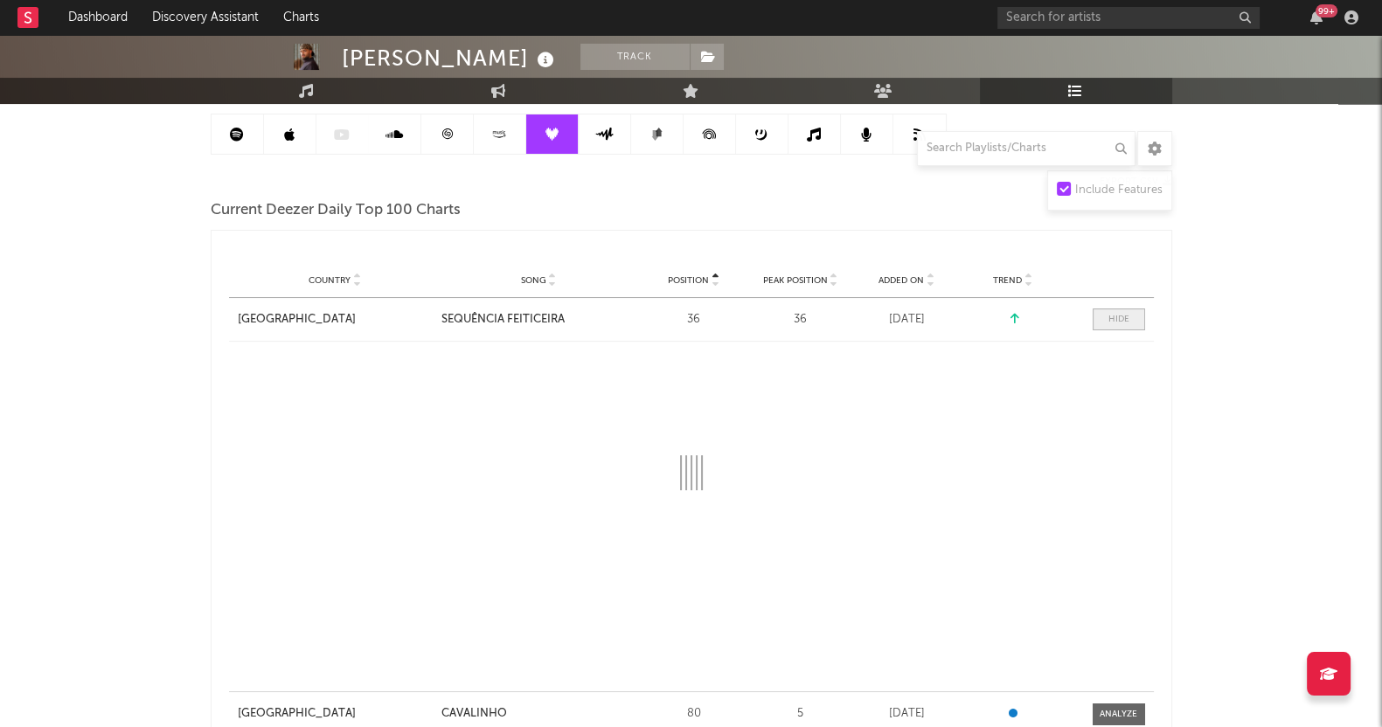
select select "1w"
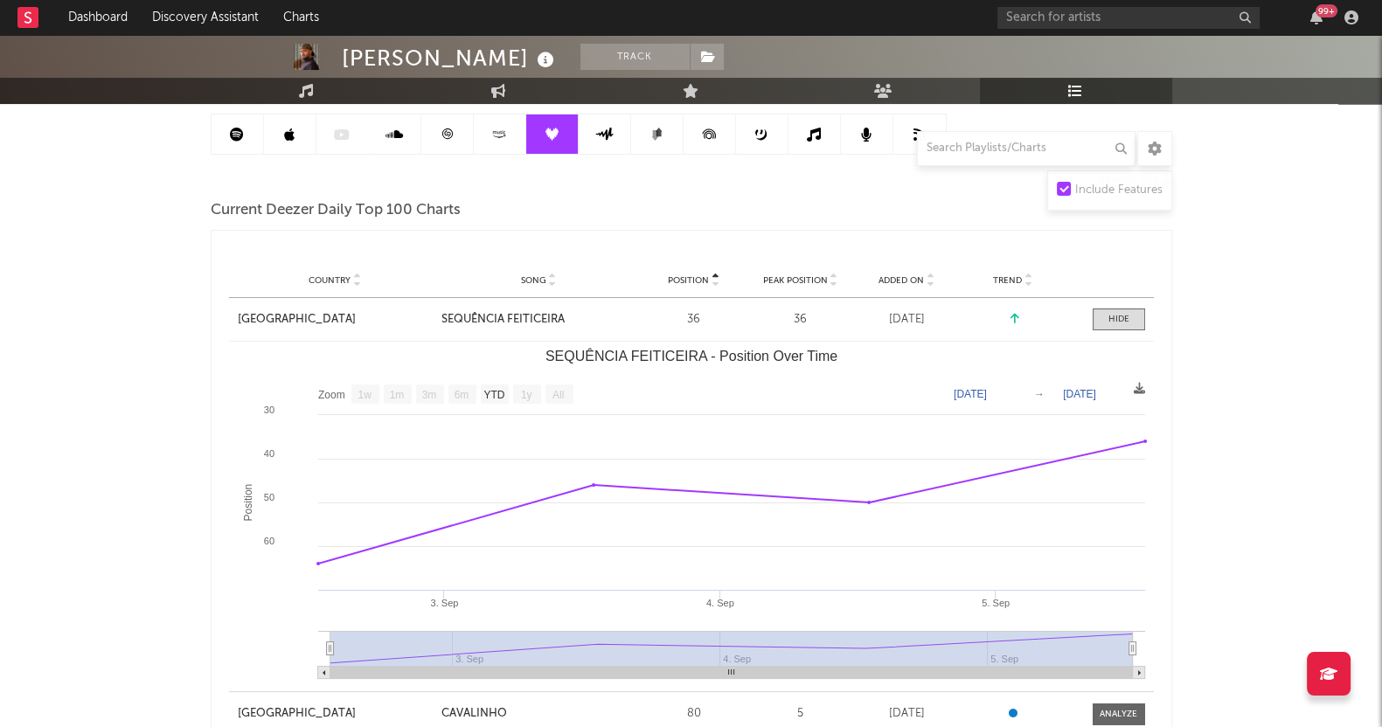
click at [103, 608] on div "PEDRO SAMPAIO Track Brazil | Brazilian Edit Track Benchmark Summary 3.032.316 7…" at bounding box center [691, 680] width 1382 height 1630
click at [1112, 326] on span at bounding box center [1118, 320] width 52 height 22
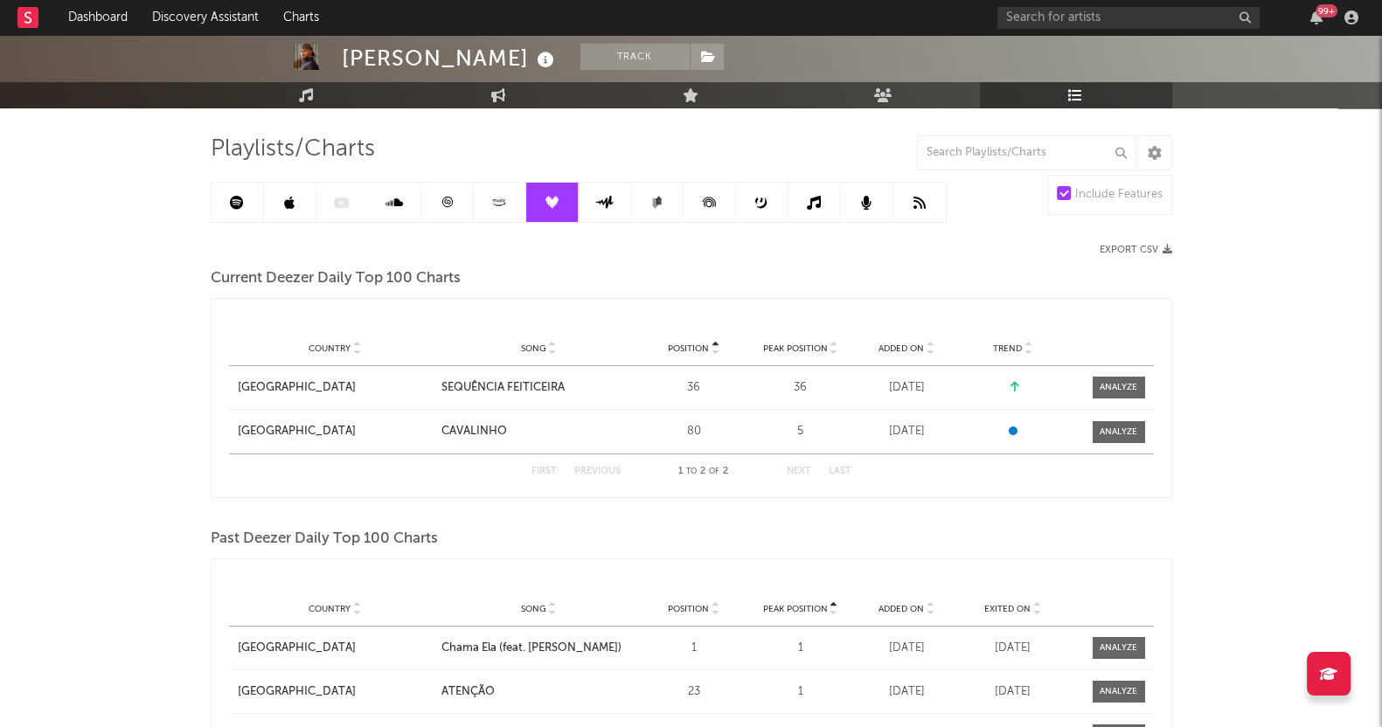
scroll to position [0, 0]
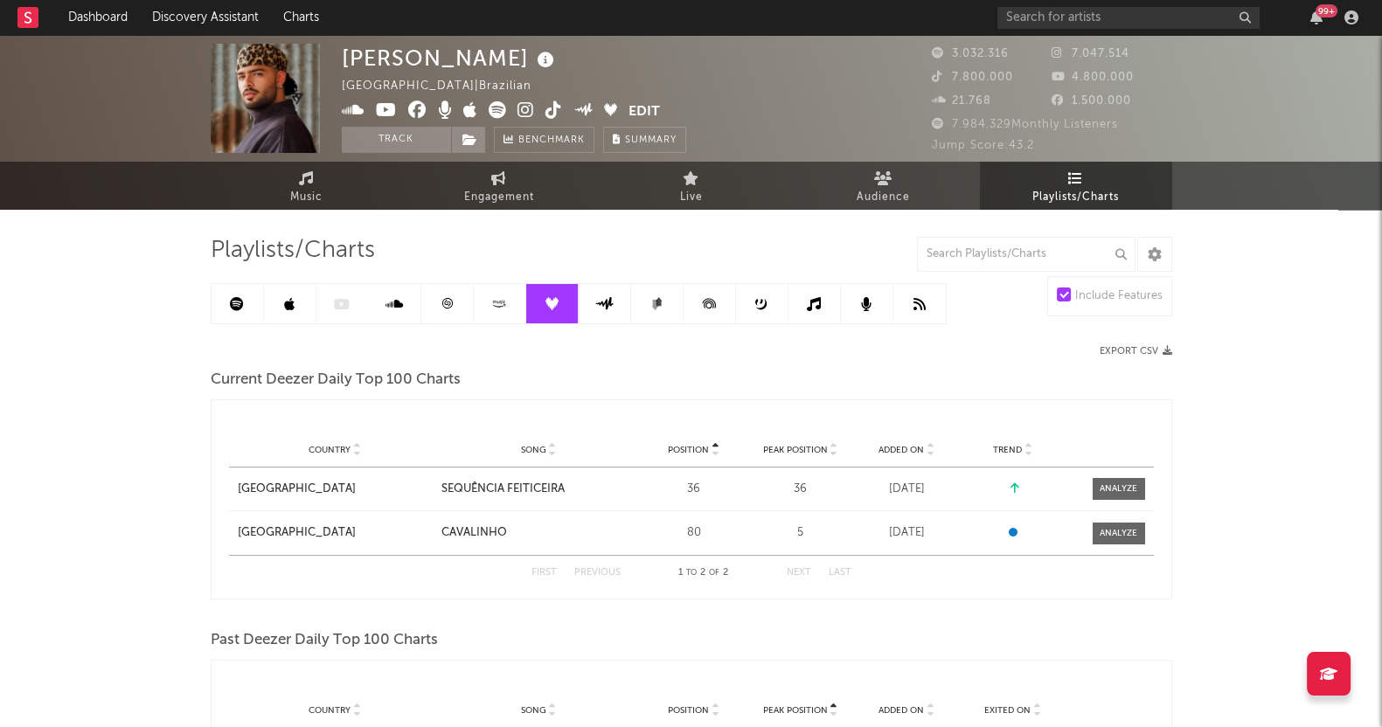
click at [616, 319] on link at bounding box center [605, 303] width 52 height 39
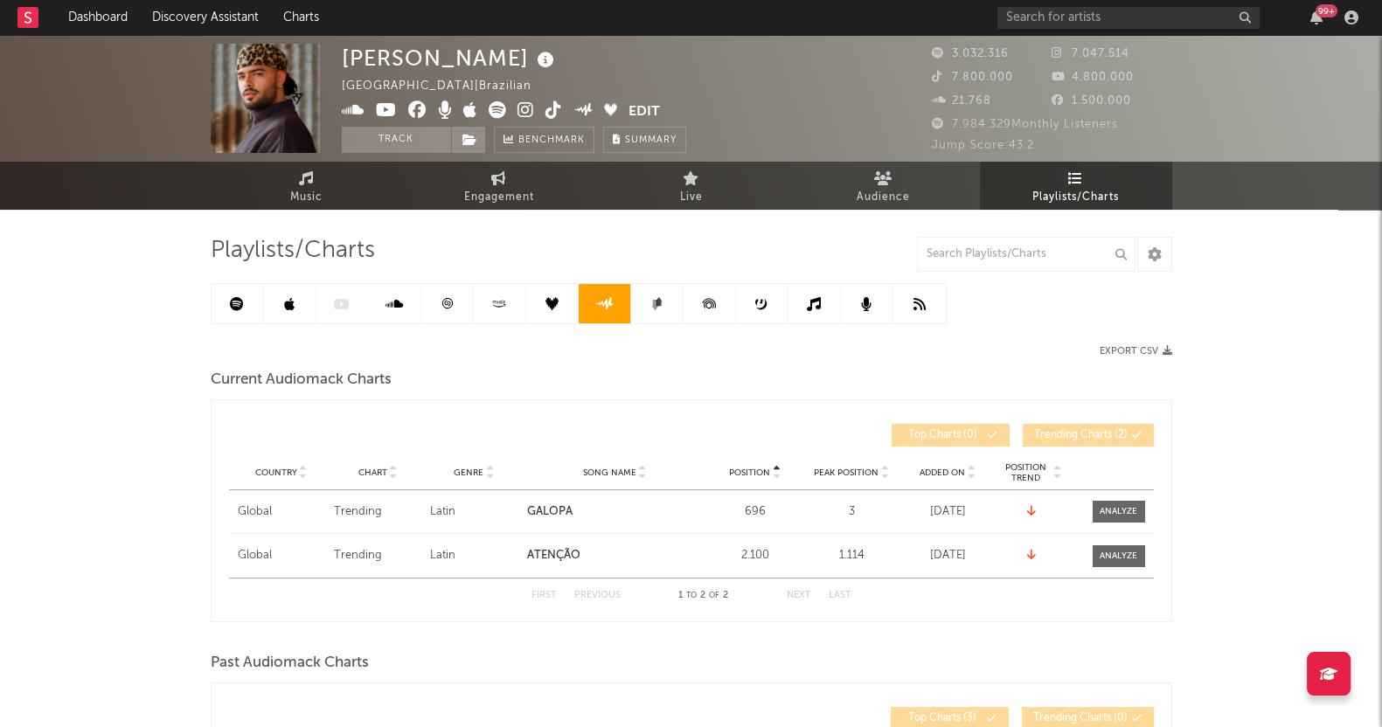
click at [651, 303] on icon at bounding box center [656, 303] width 13 height 13
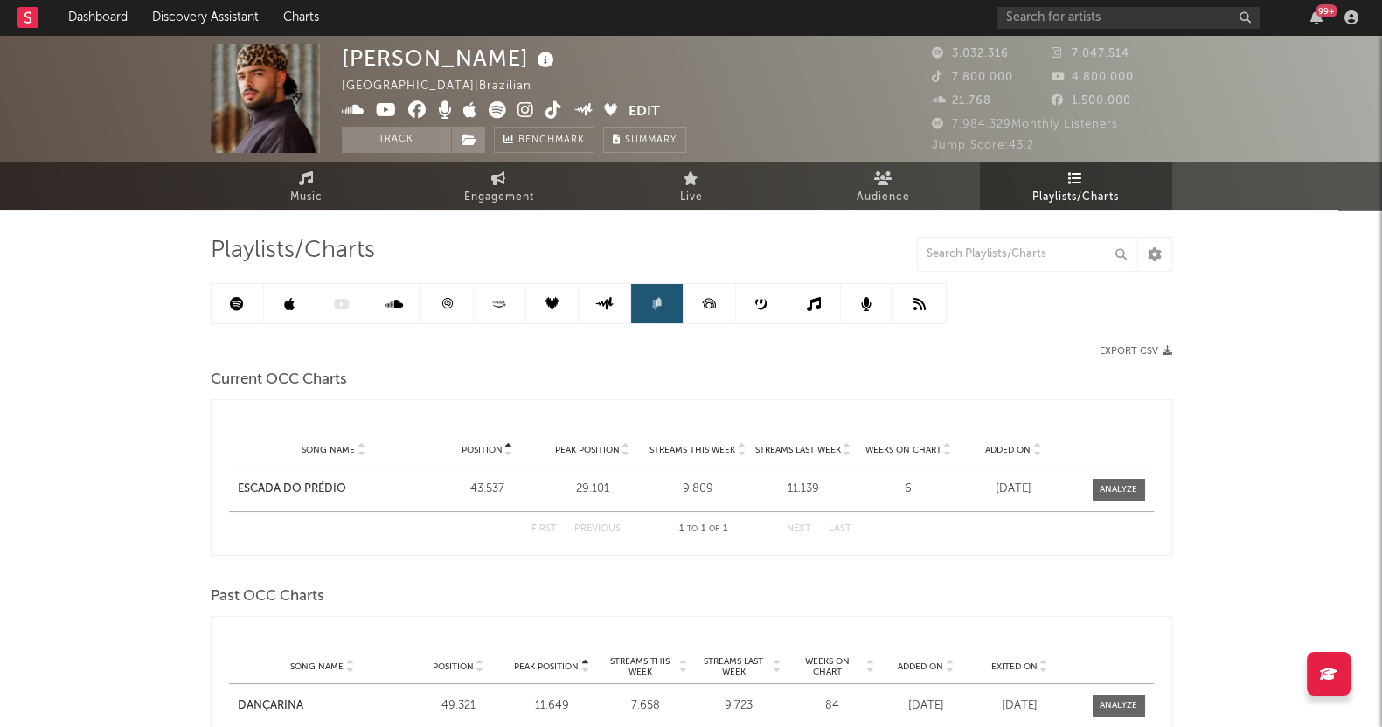
click at [708, 302] on icon at bounding box center [709, 303] width 39 height 39
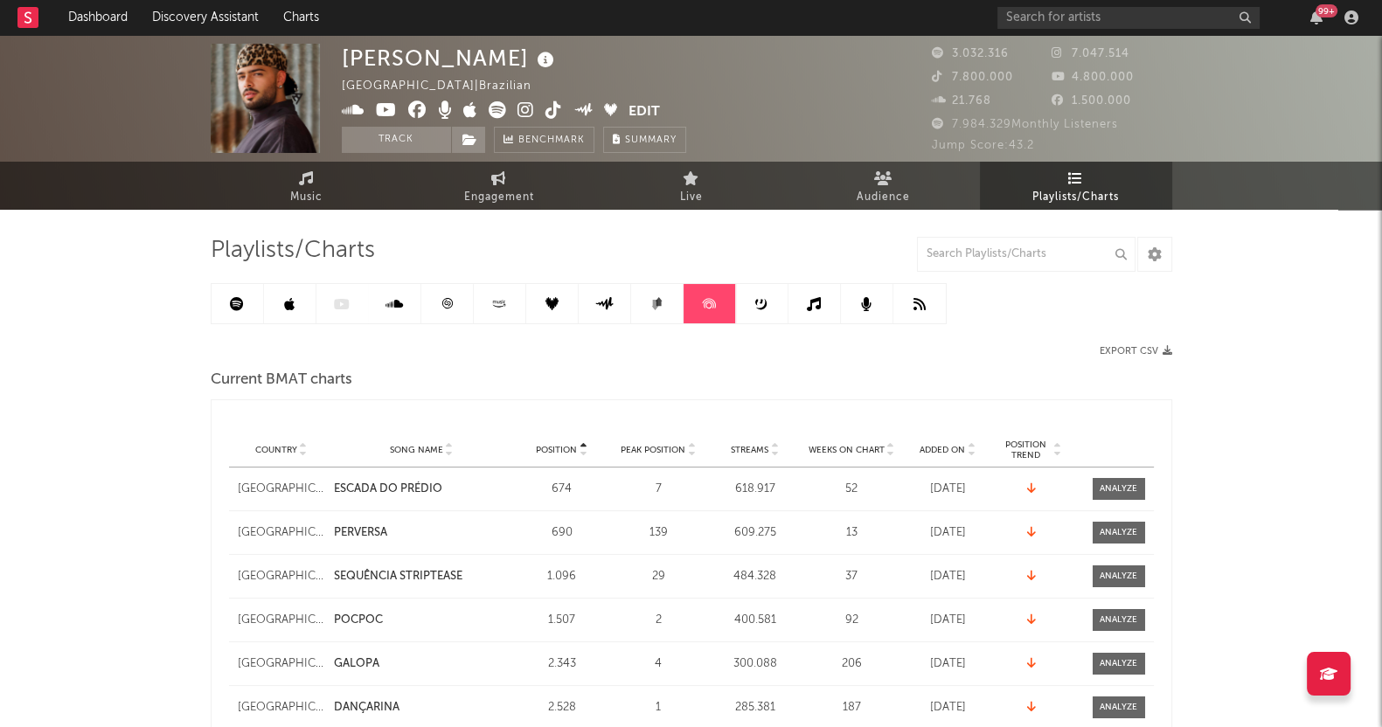
click at [739, 302] on link at bounding box center [762, 303] width 52 height 39
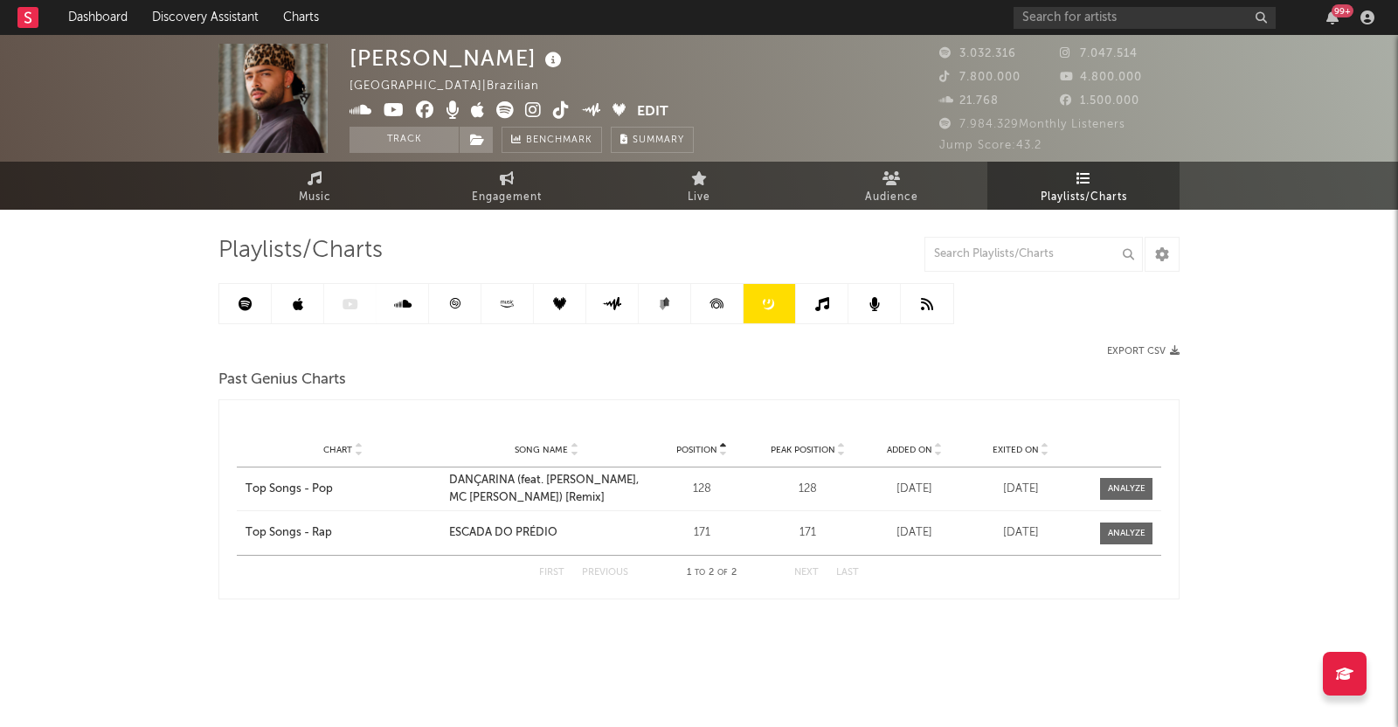
click at [788, 309] on link at bounding box center [770, 303] width 52 height 39
click at [817, 302] on icon at bounding box center [822, 304] width 14 height 14
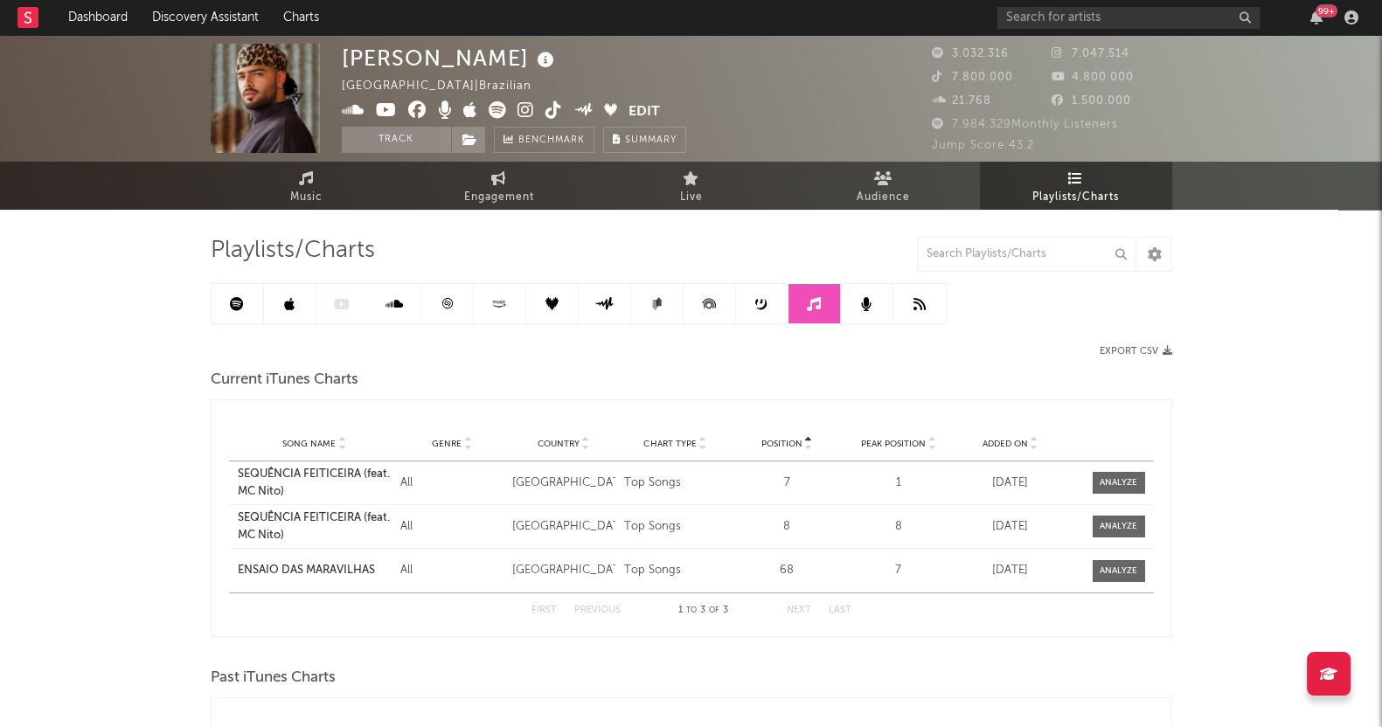
click at [79, 702] on div "PEDRO SAMPAIO Brazil | Brazilian Edit Track Benchmark Summary 3.032.316 7.047.5…" at bounding box center [691, 690] width 1382 height 1311
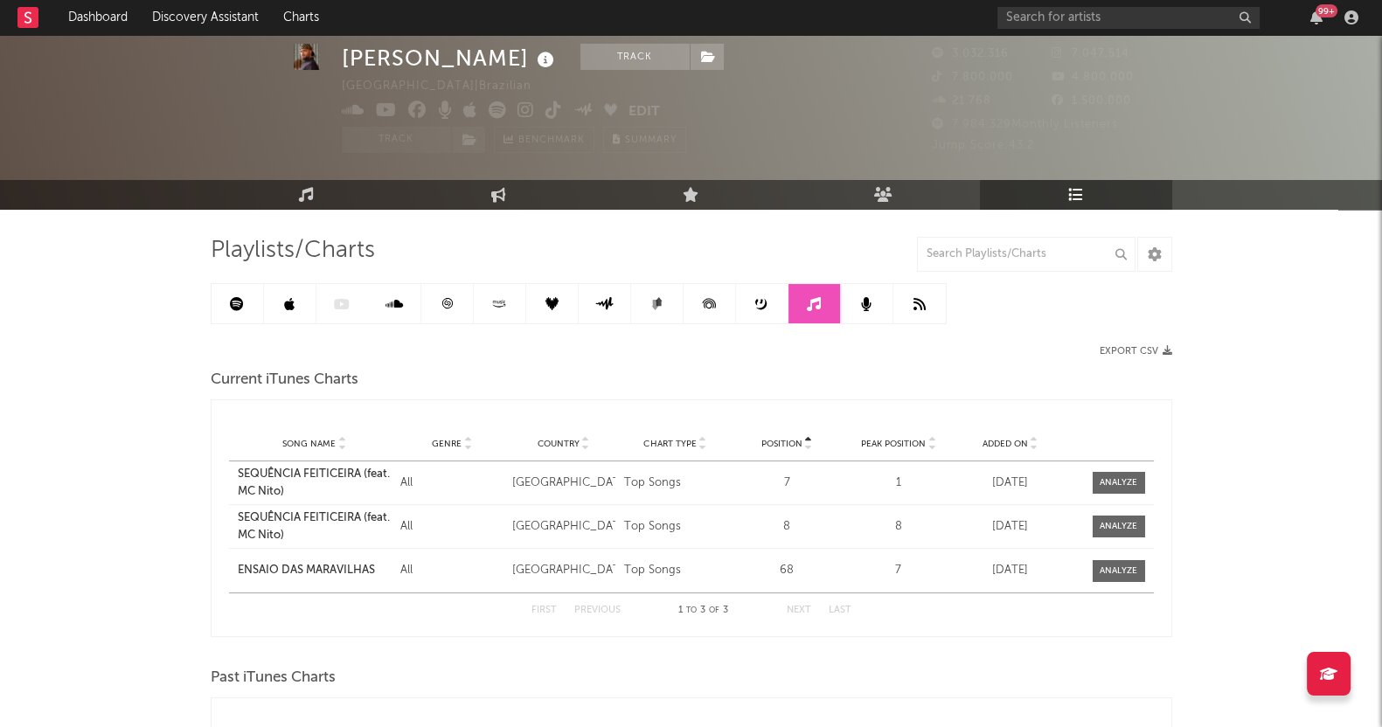
scroll to position [108, 0]
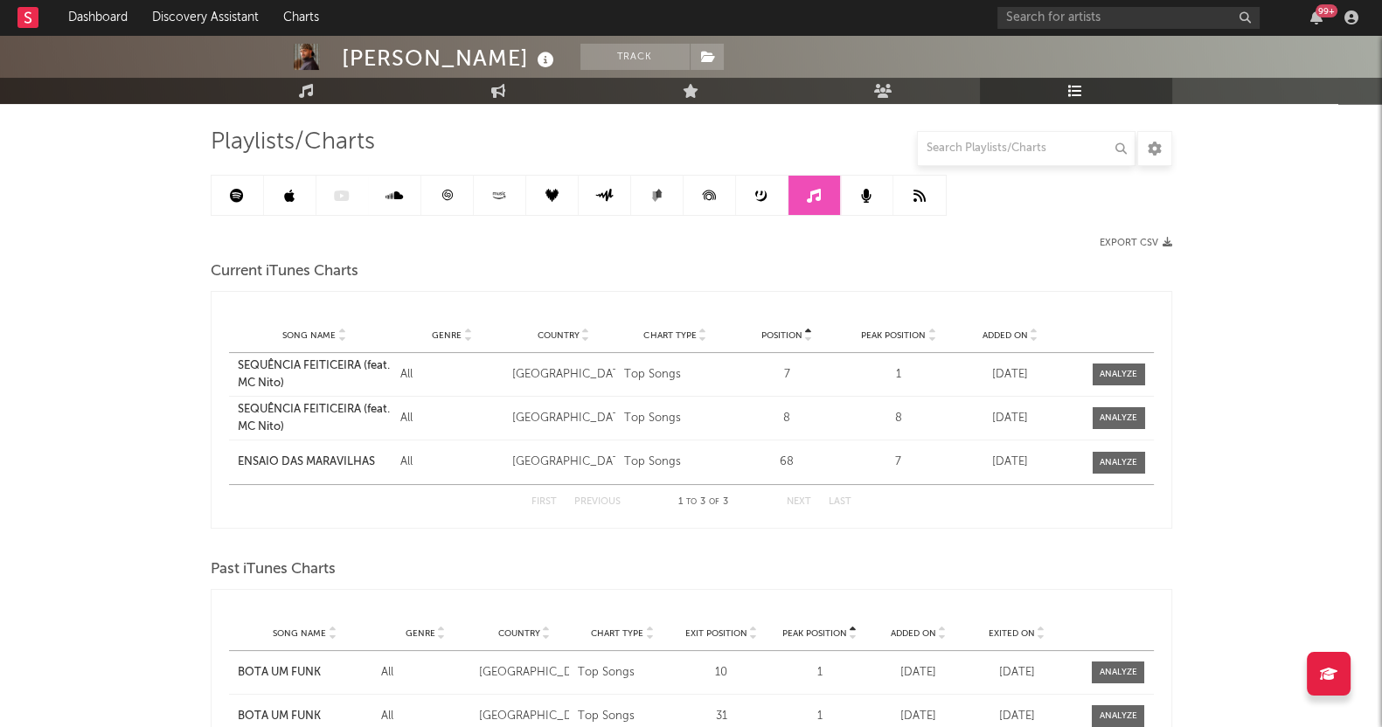
click at [3, 537] on div "PEDRO SAMPAIO Track Brazil | Brazilian Edit Track Benchmark Summary 3.032.316 7…" at bounding box center [691, 582] width 1382 height 1311
drag, startPoint x: 1225, startPoint y: 519, endPoint x: 1204, endPoint y: 495, distance: 32.2
click at [1226, 519] on div "PEDRO SAMPAIO Track Brazil | Brazilian Edit Track Benchmark Summary 3.032.316 7…" at bounding box center [691, 582] width 1382 height 1311
click at [1113, 380] on span at bounding box center [1118, 375] width 52 height 22
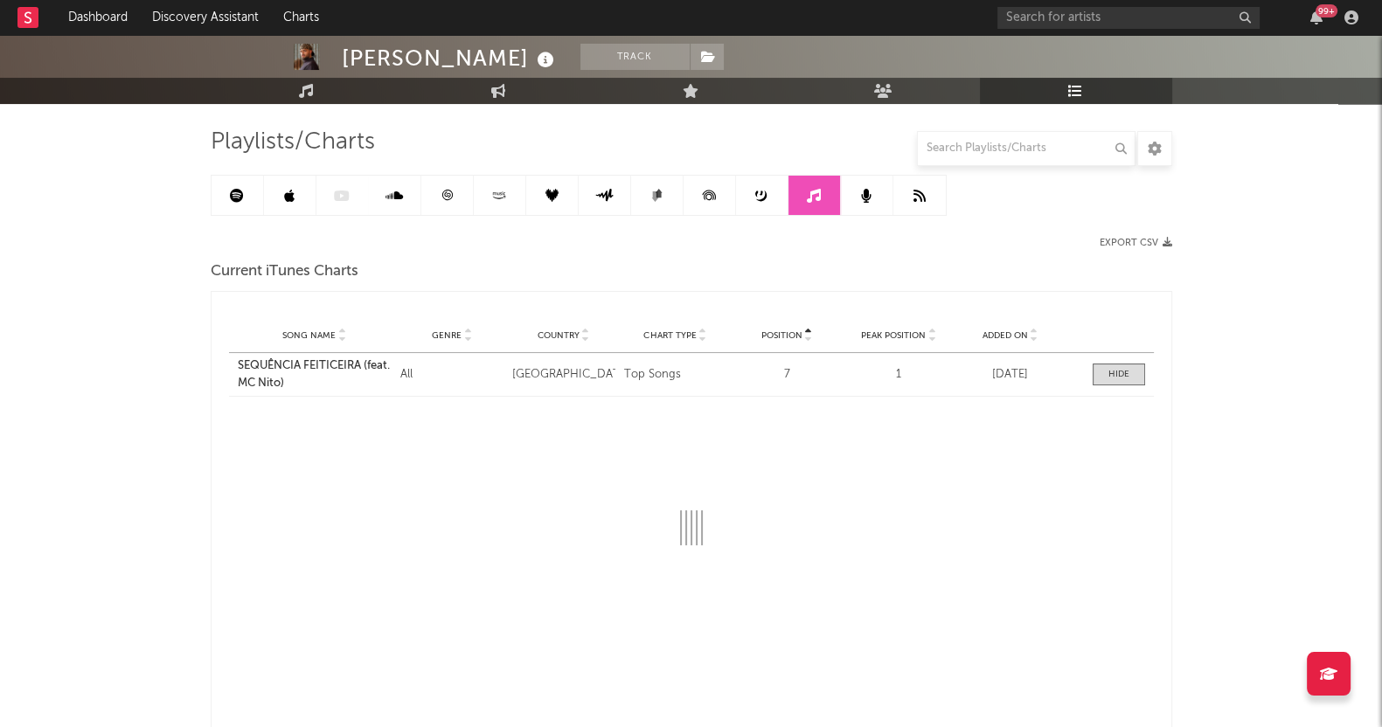
select select "1w"
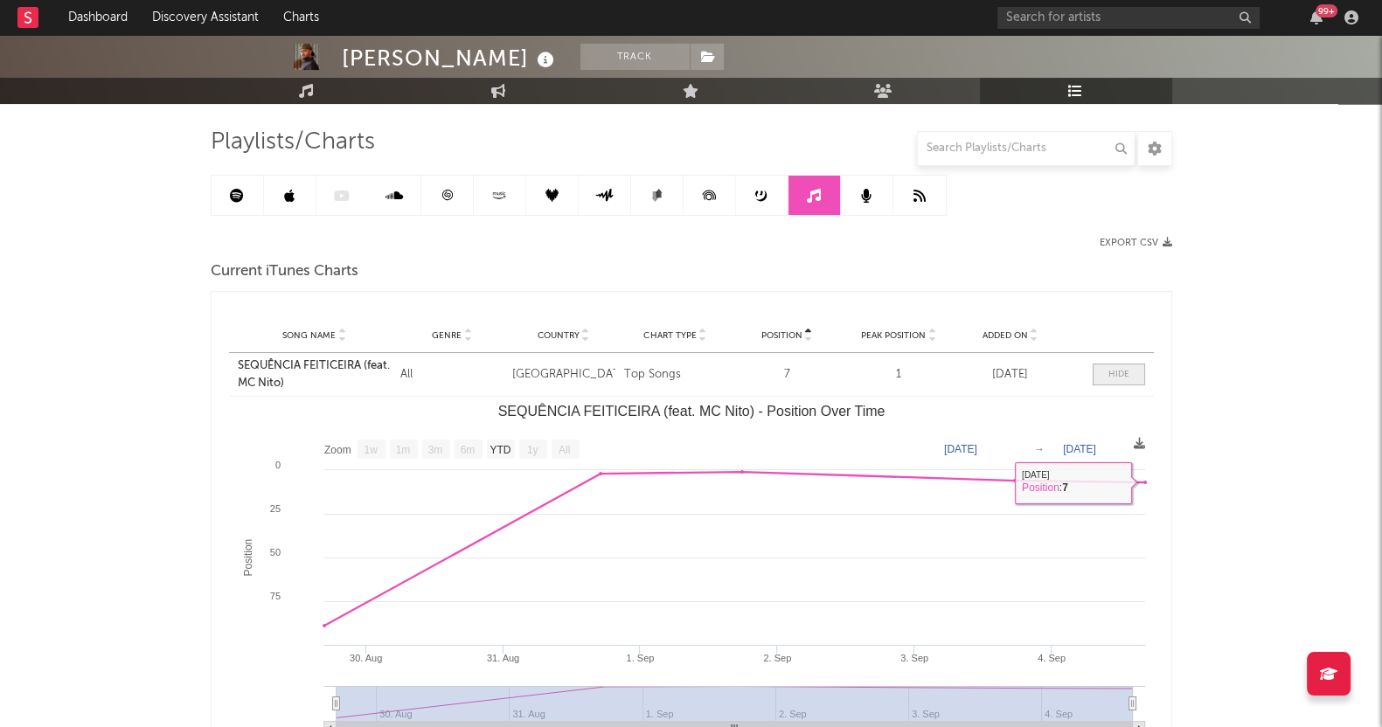
click at [1105, 369] on span at bounding box center [1118, 375] width 52 height 22
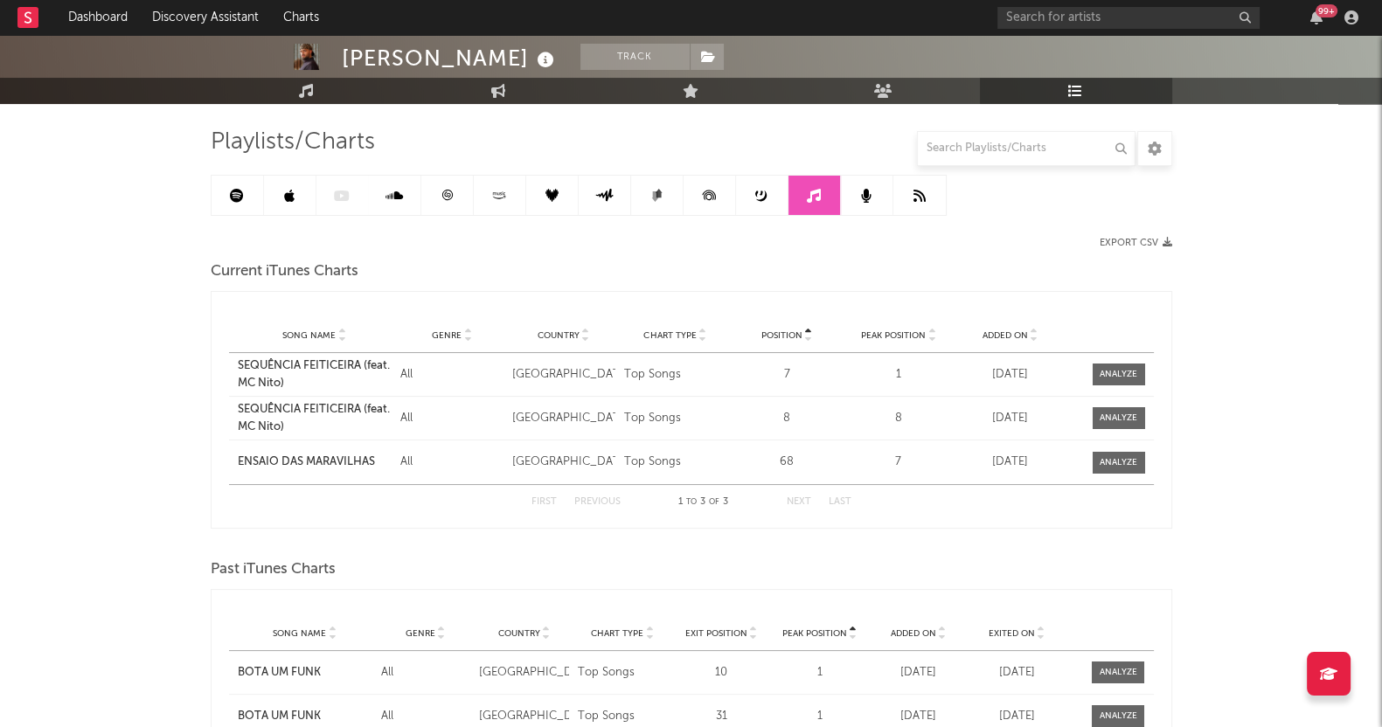
click at [114, 597] on div "PEDRO SAMPAIO Track Brazil | Brazilian Edit Track Benchmark Summary 3.032.316 7…" at bounding box center [691, 582] width 1382 height 1311
click at [1110, 407] on span at bounding box center [1118, 418] width 52 height 22
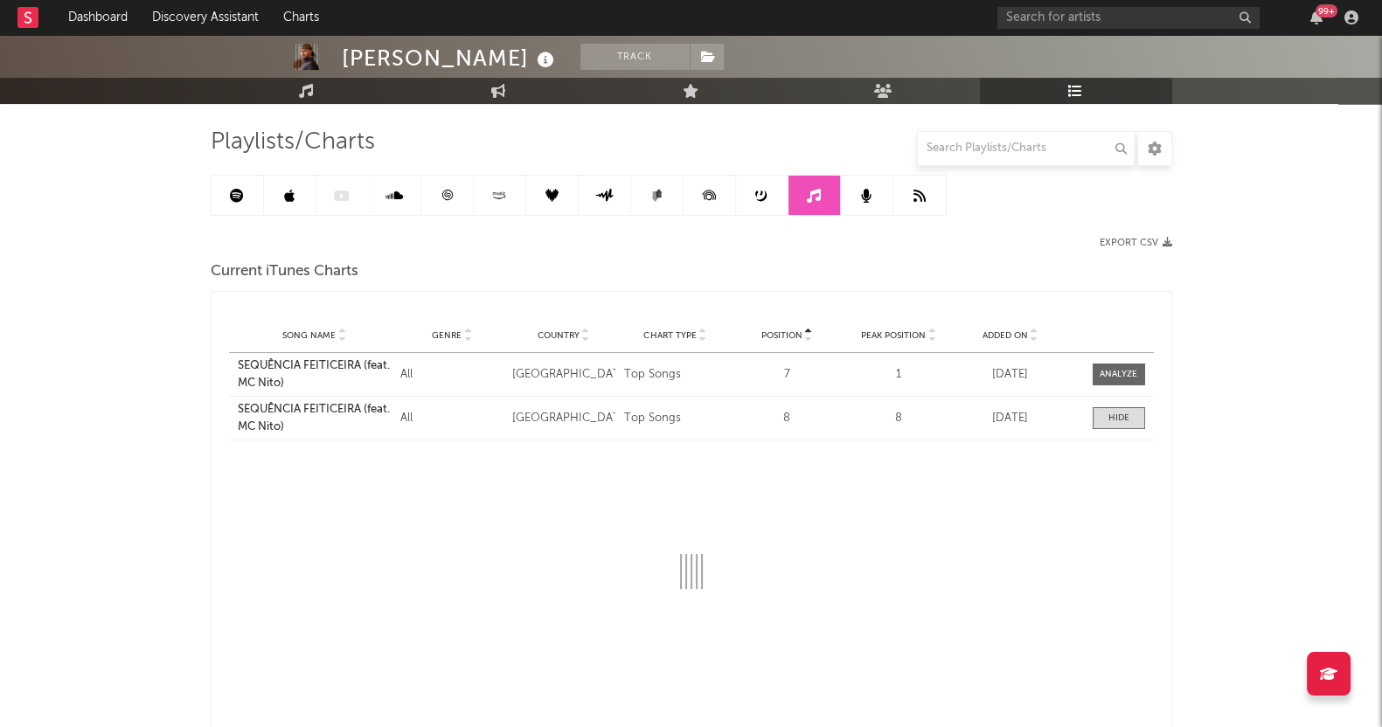
select select "1w"
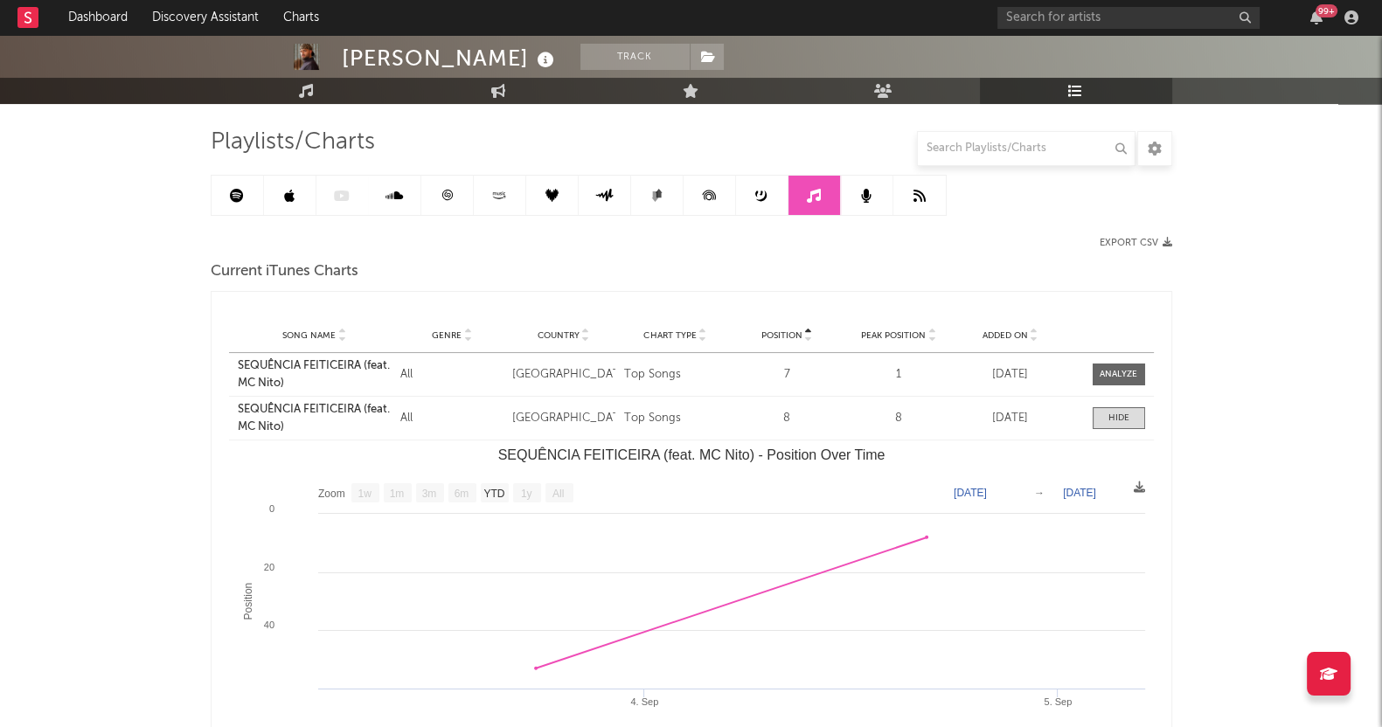
click at [1116, 415] on div at bounding box center [1118, 418] width 21 height 13
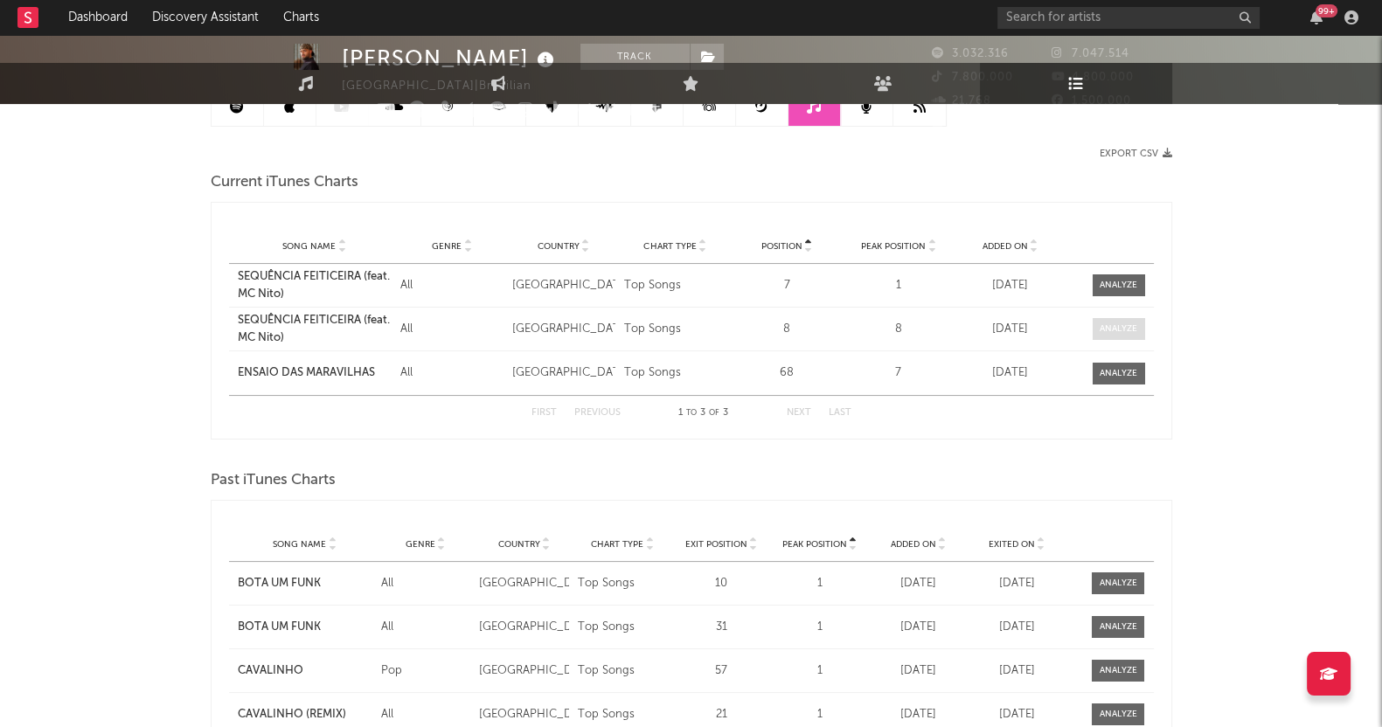
scroll to position [0, 0]
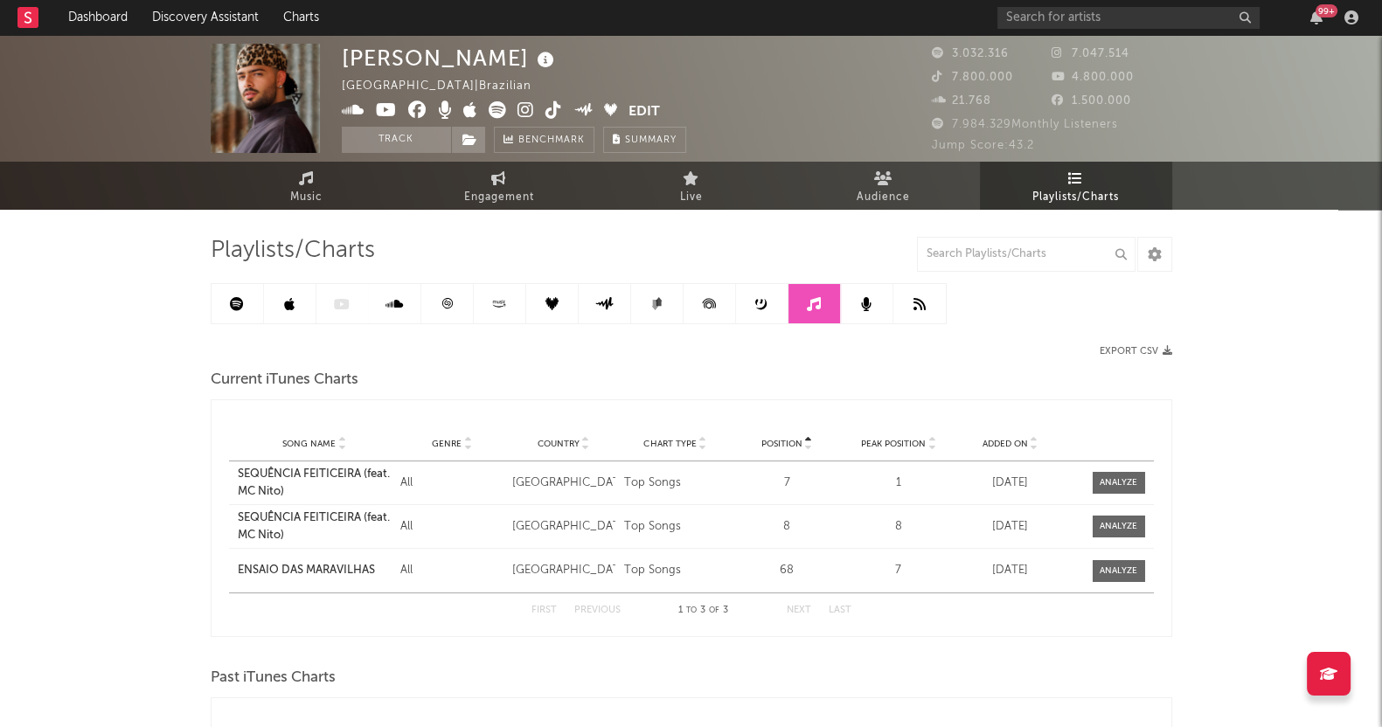
click at [328, 304] on div at bounding box center [579, 303] width 736 height 41
click at [642, 104] on button "Edit" at bounding box center [643, 112] width 31 height 22
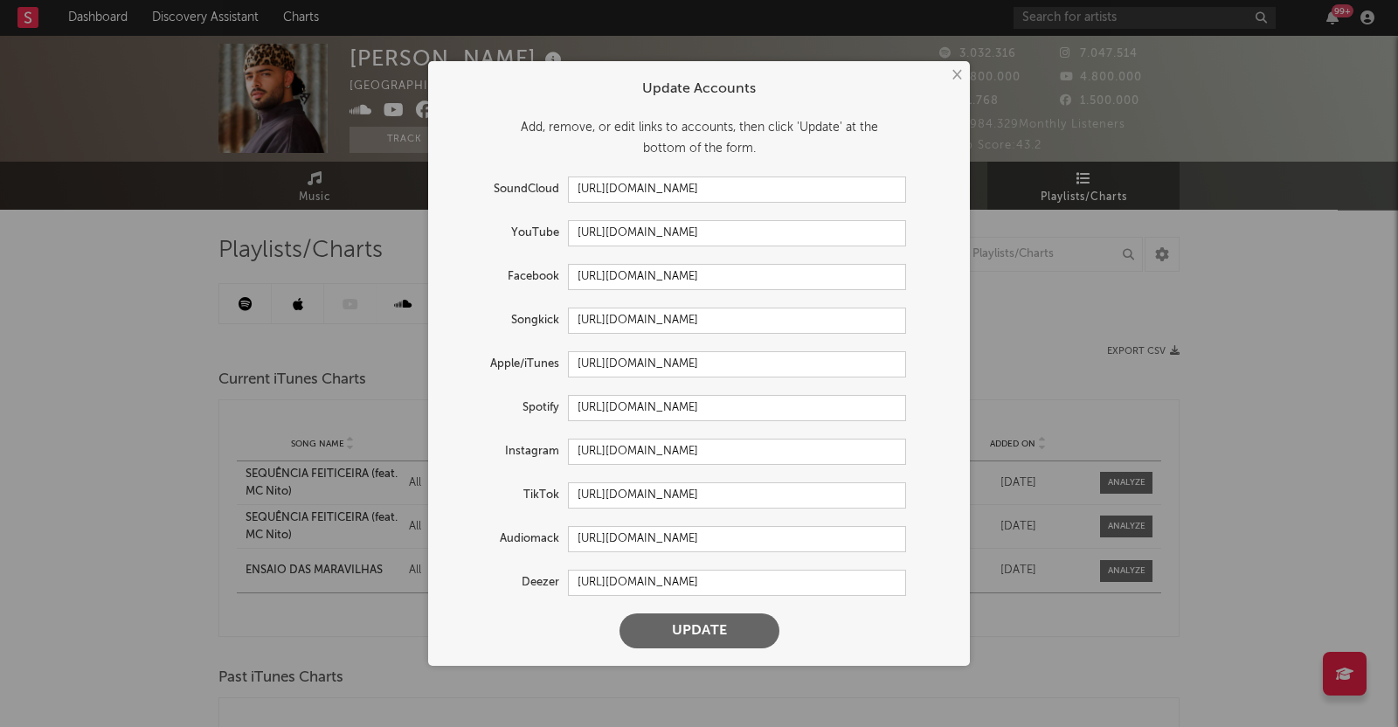
click at [943, 80] on div "Update Accounts" at bounding box center [699, 89] width 507 height 21
click at [955, 76] on button "×" at bounding box center [956, 75] width 19 height 19
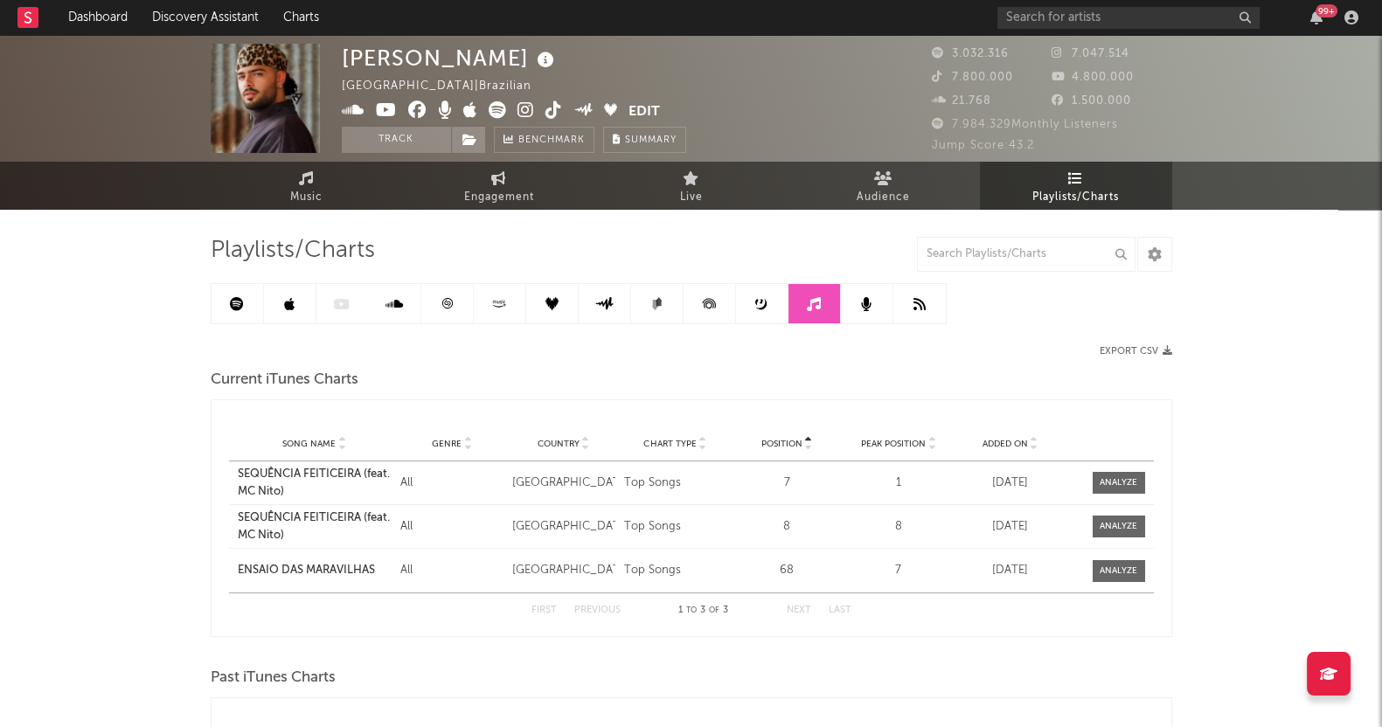
click at [343, 308] on div at bounding box center [579, 303] width 736 height 41
click at [338, 307] on div at bounding box center [579, 303] width 736 height 41
click at [336, 307] on div at bounding box center [579, 303] width 736 height 41
click at [335, 307] on div at bounding box center [579, 303] width 736 height 41
drag, startPoint x: 271, startPoint y: 305, endPoint x: 244, endPoint y: 308, distance: 27.2
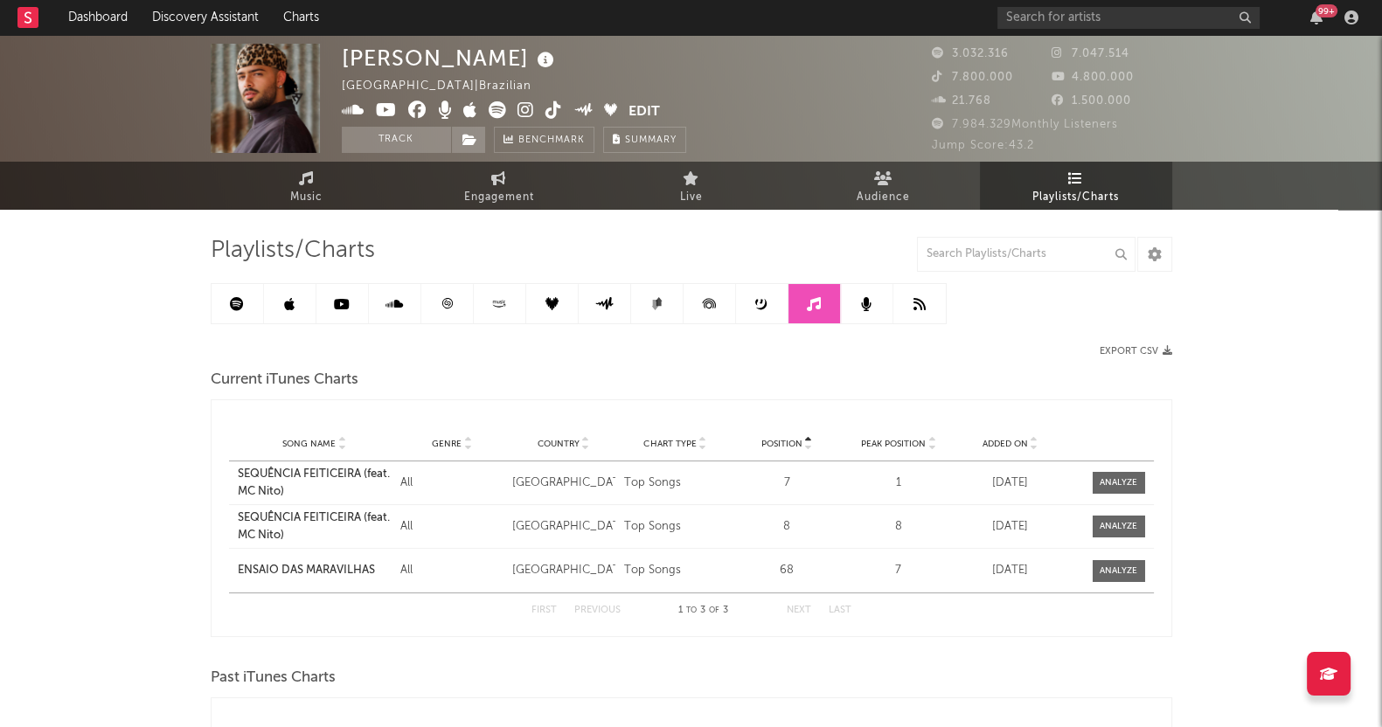
click at [271, 304] on link at bounding box center [290, 303] width 52 height 39
click at [257, 304] on link at bounding box center [238, 303] width 52 height 39
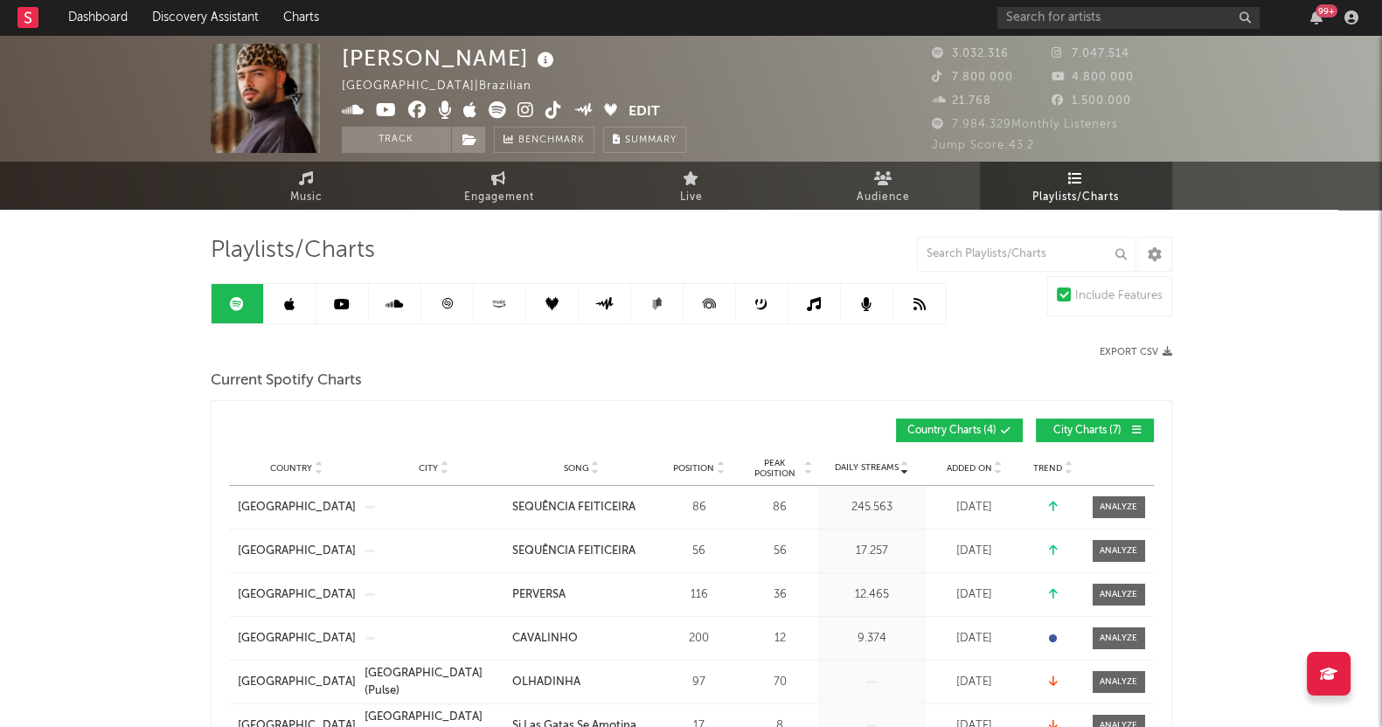
click at [244, 308] on link at bounding box center [238, 303] width 52 height 39
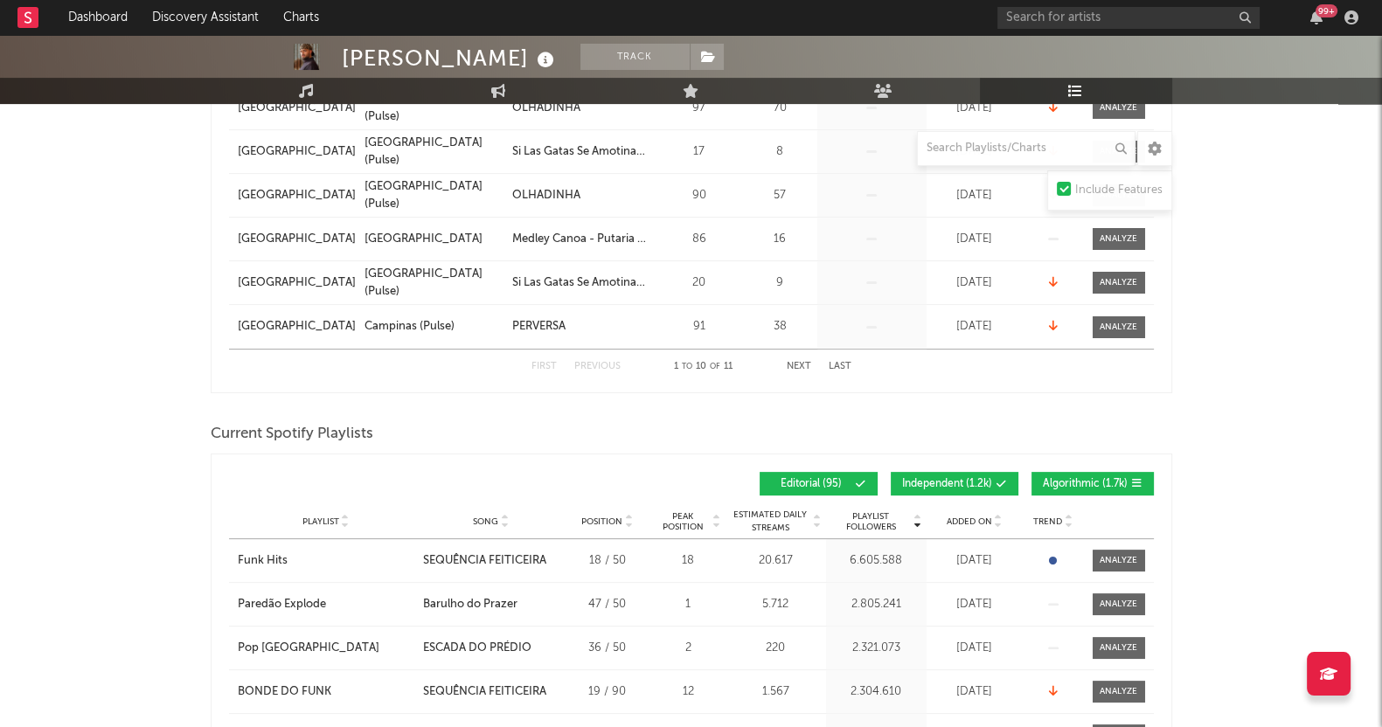
scroll to position [764, 0]
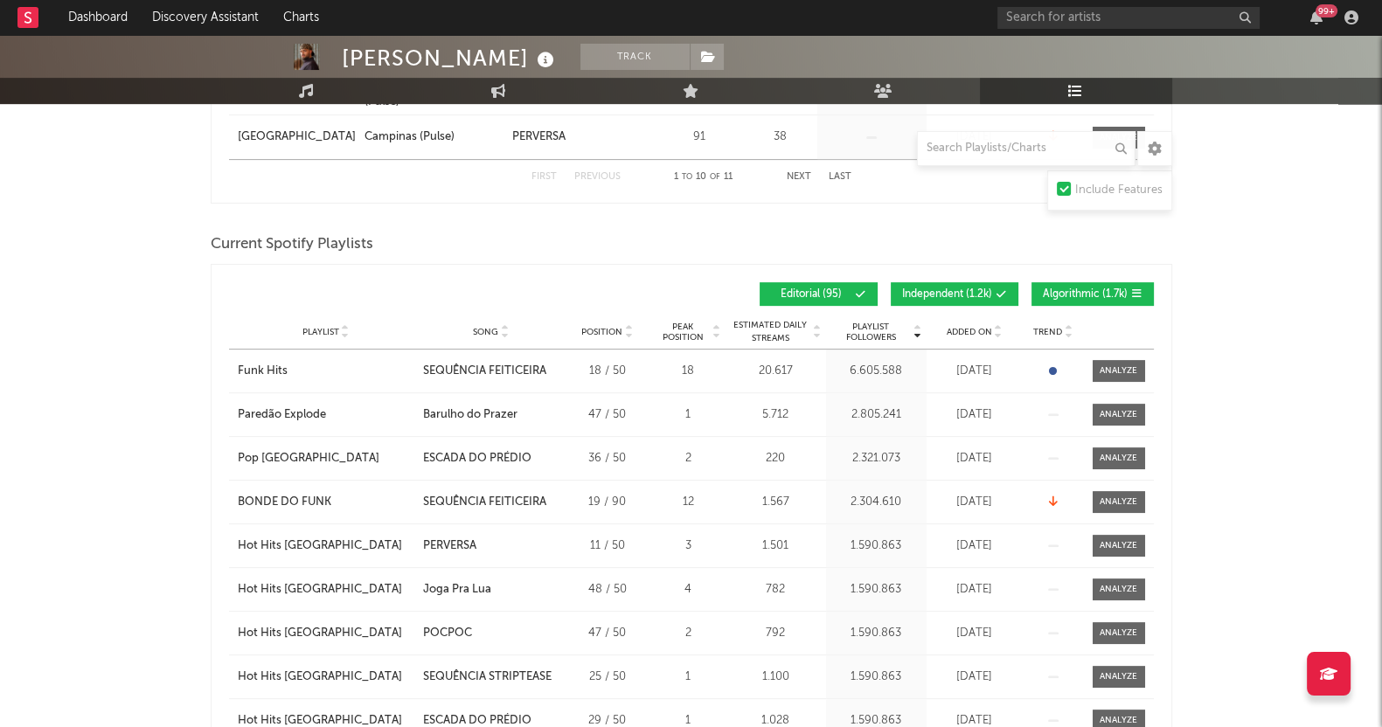
click at [1093, 299] on button "Algorithmic ( 1.7k )" at bounding box center [1092, 294] width 122 height 24
click at [995, 294] on button "Independent ( 1.2k )" at bounding box center [955, 294] width 128 height 24
